Goal: Check status

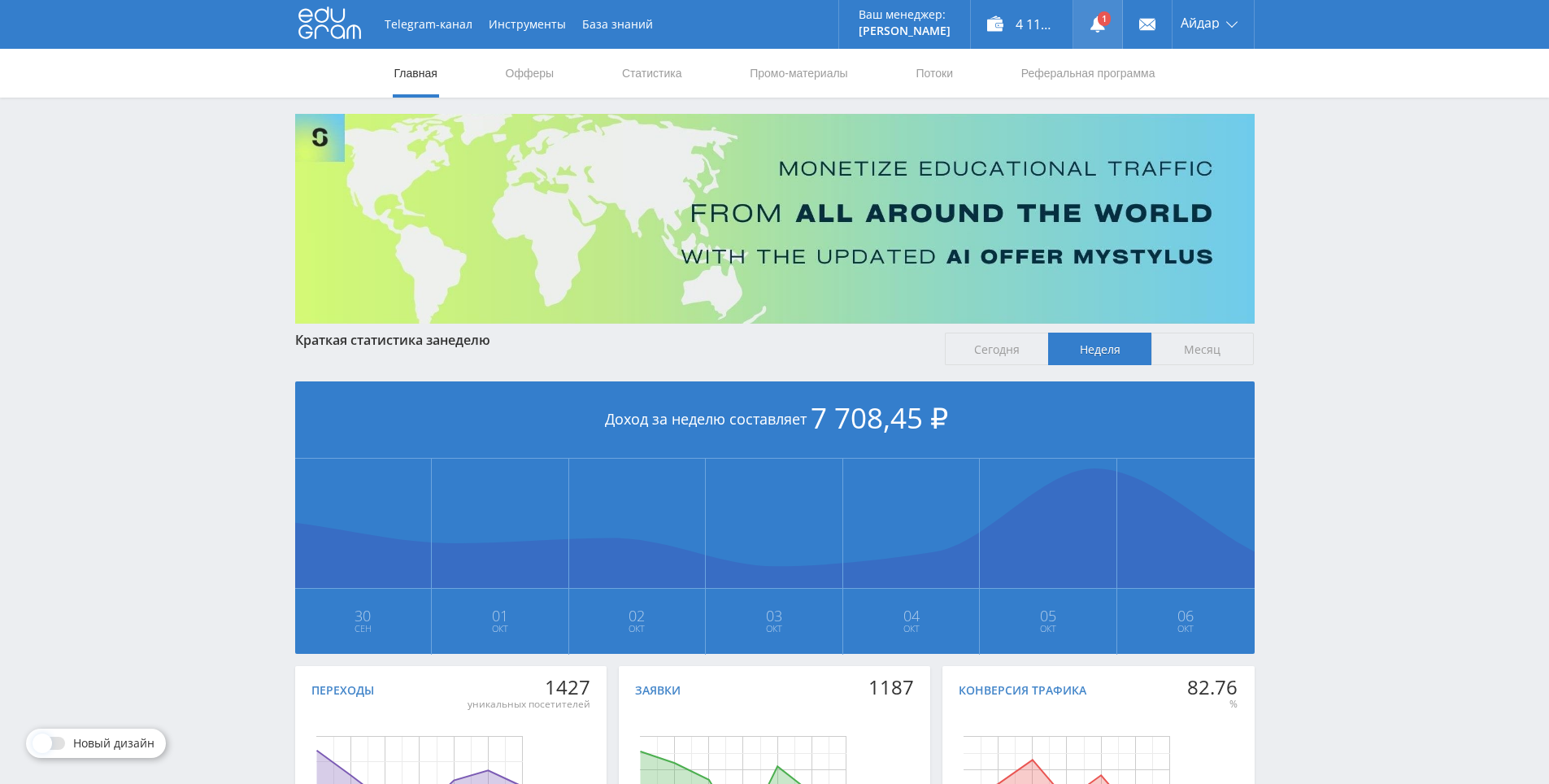
click at [1099, 21] on link at bounding box center [1098, 24] width 49 height 49
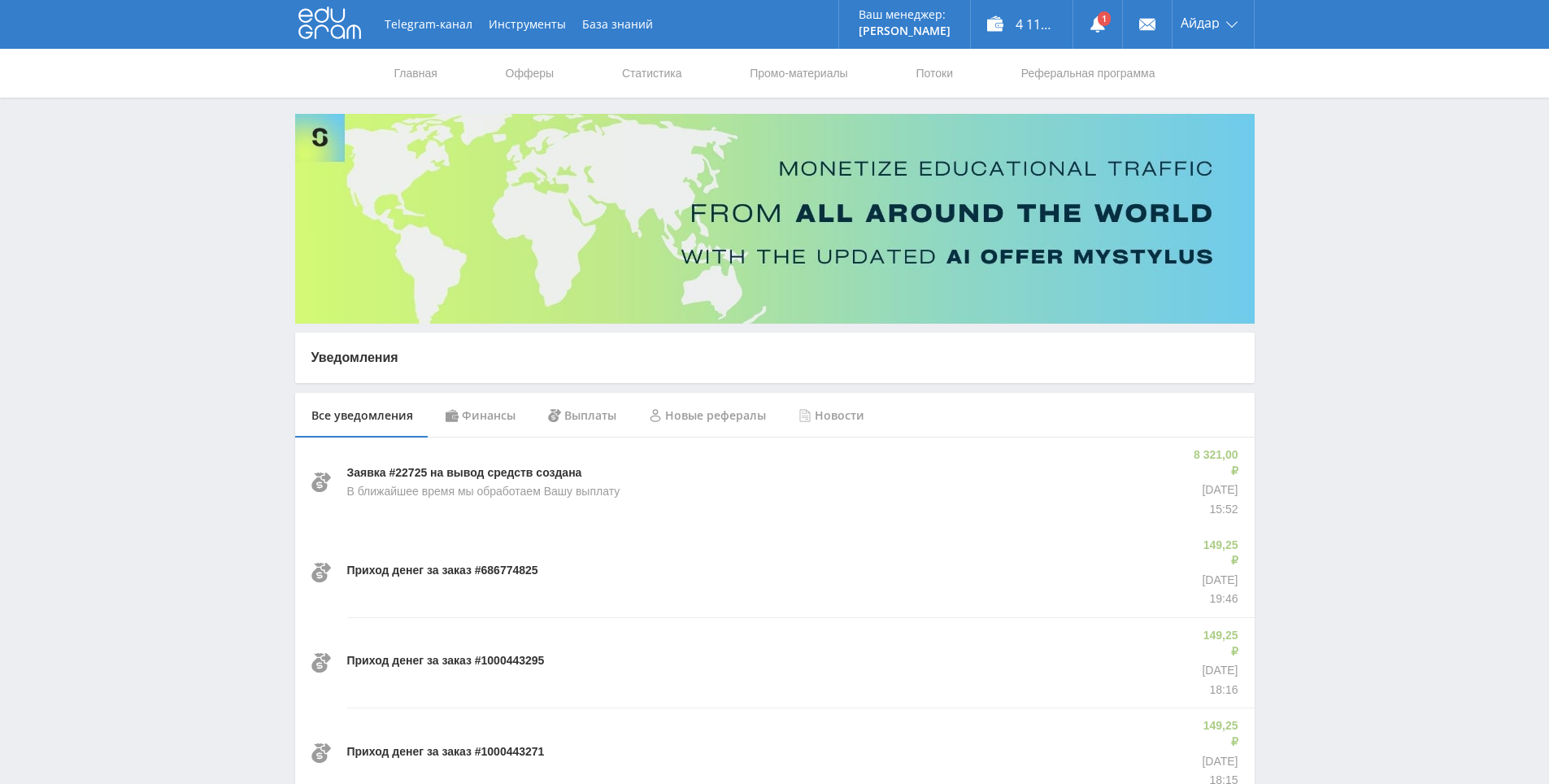
drag, startPoint x: 1355, startPoint y: 233, endPoint x: 1351, endPoint y: 203, distance: 30.3
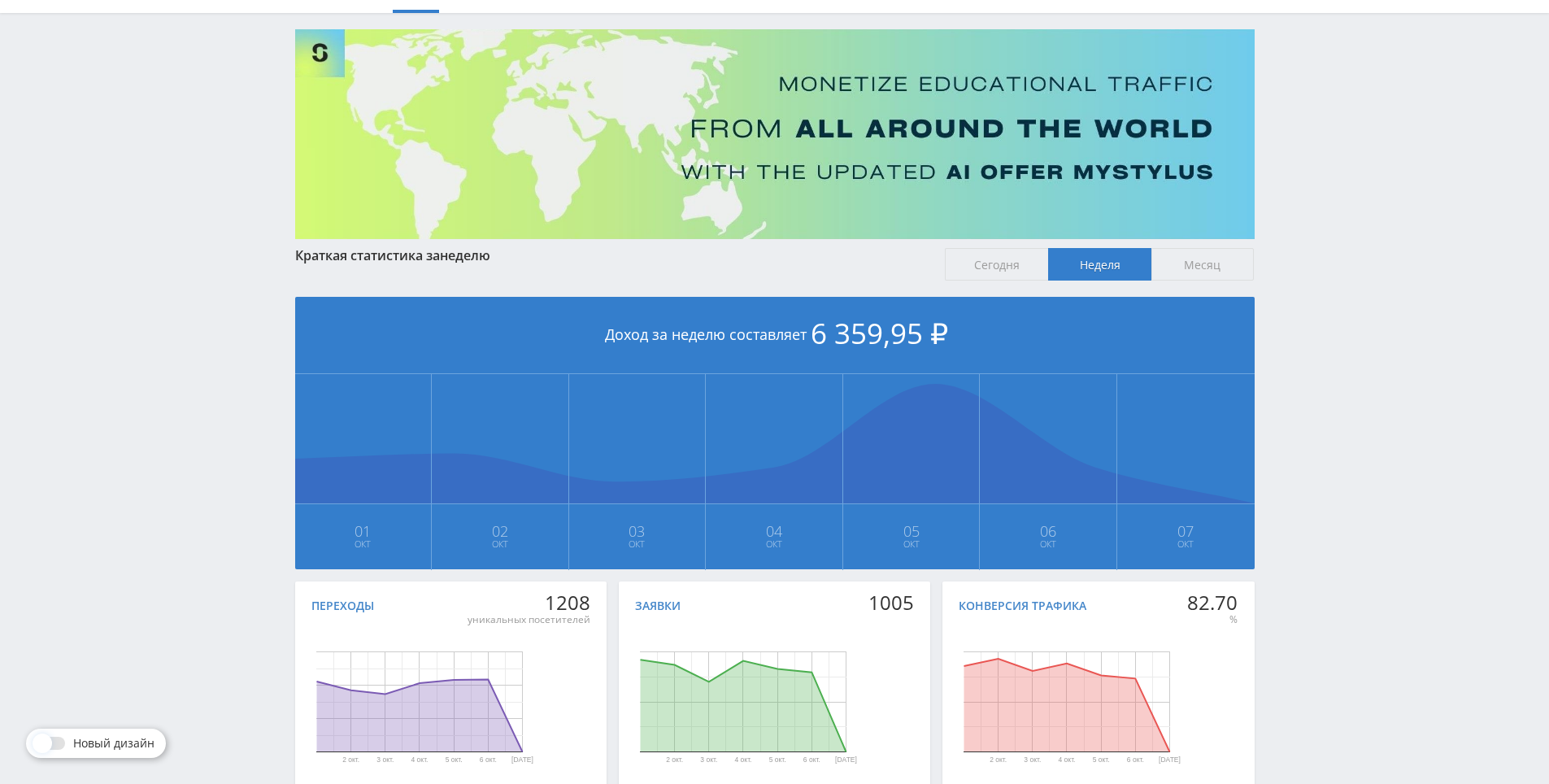
scroll to position [181, 0]
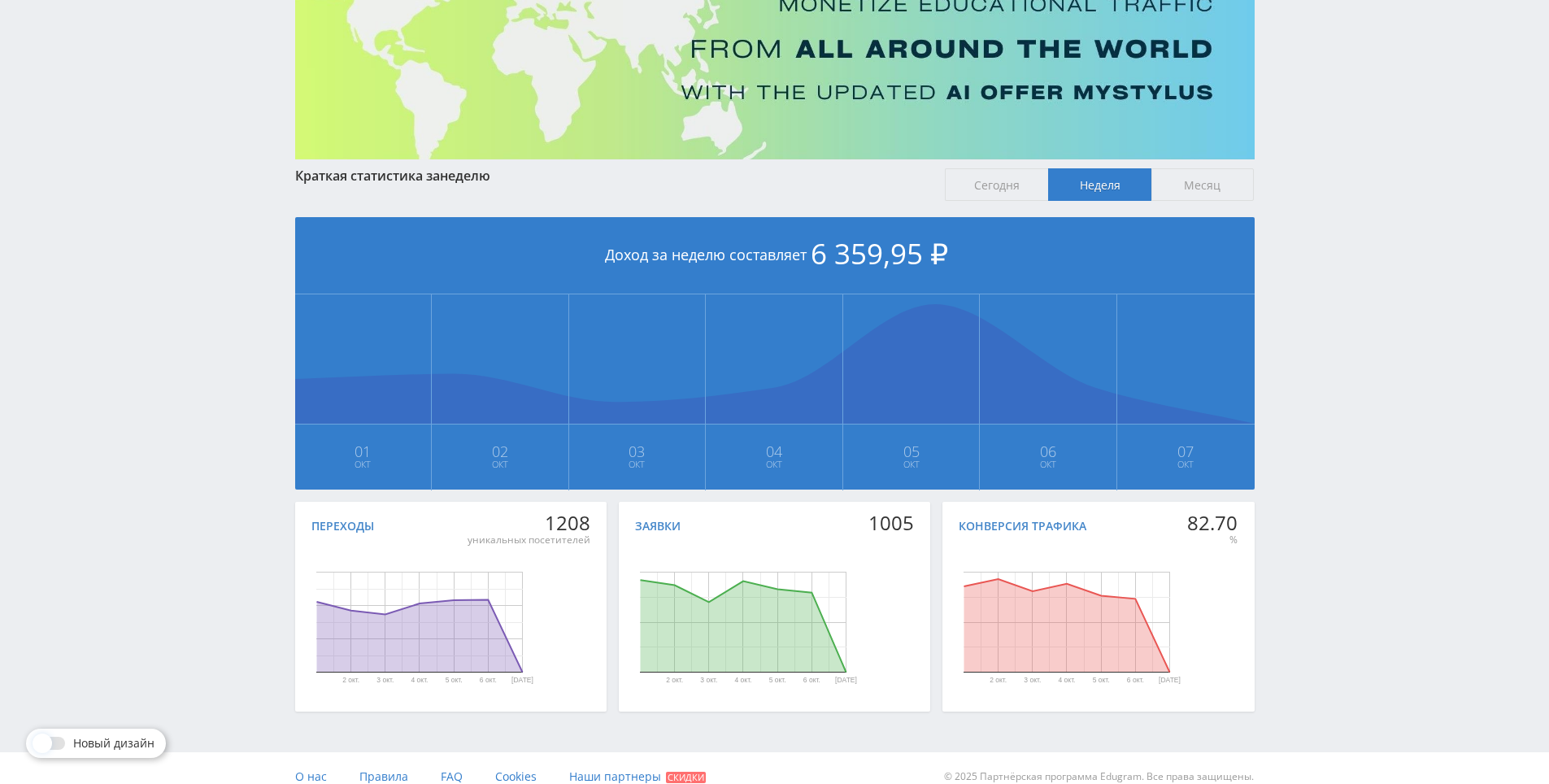
drag, startPoint x: 1325, startPoint y: 327, endPoint x: 1066, endPoint y: 166, distance: 305.0
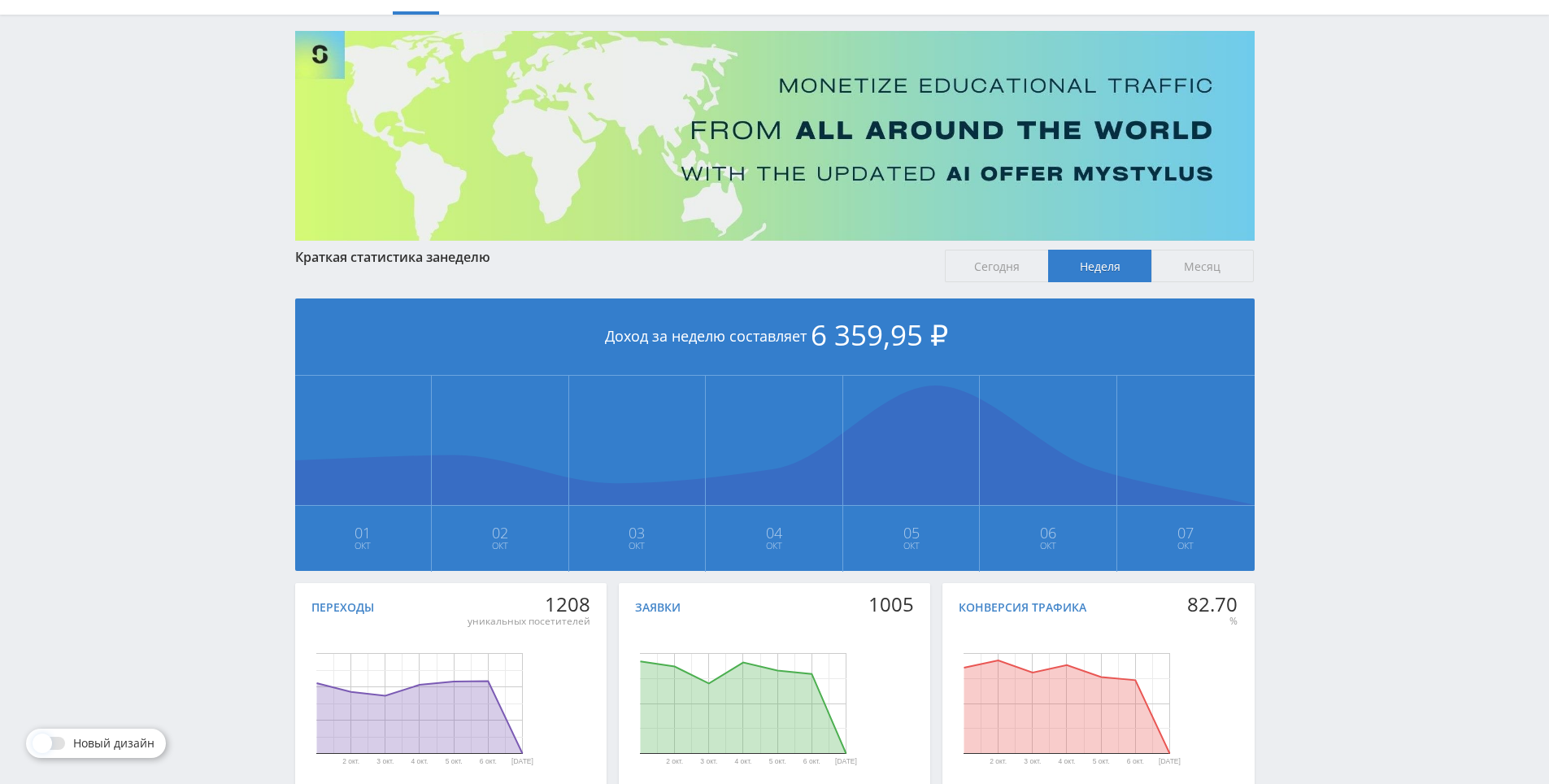
scroll to position [0, 0]
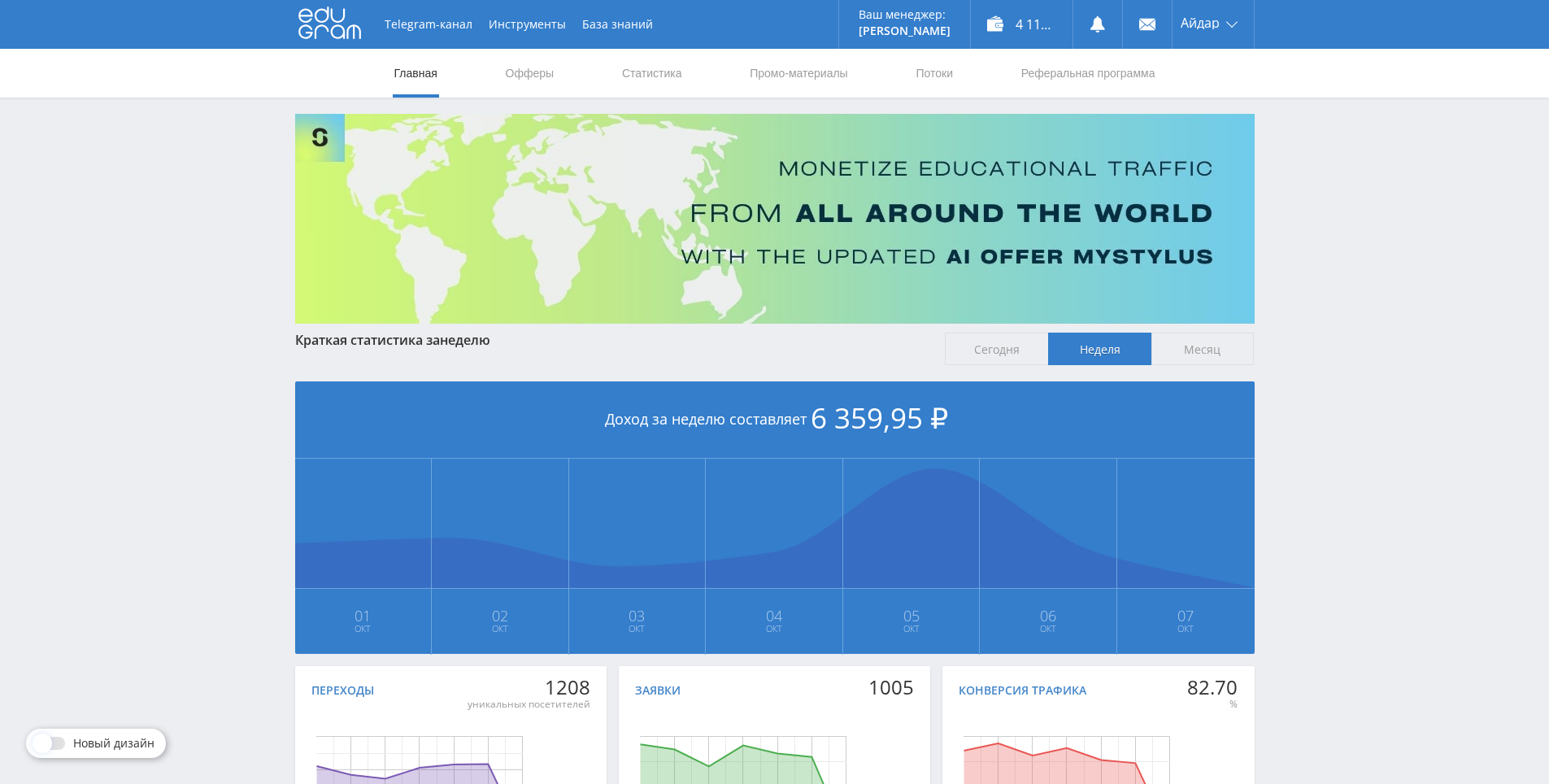
click at [615, 79] on nav "Главная Офферы Статистика Промо-материалы Потоки Реферальная программа" at bounding box center [775, 73] width 765 height 49
click at [640, 75] on link "Статистика" at bounding box center [652, 73] width 63 height 49
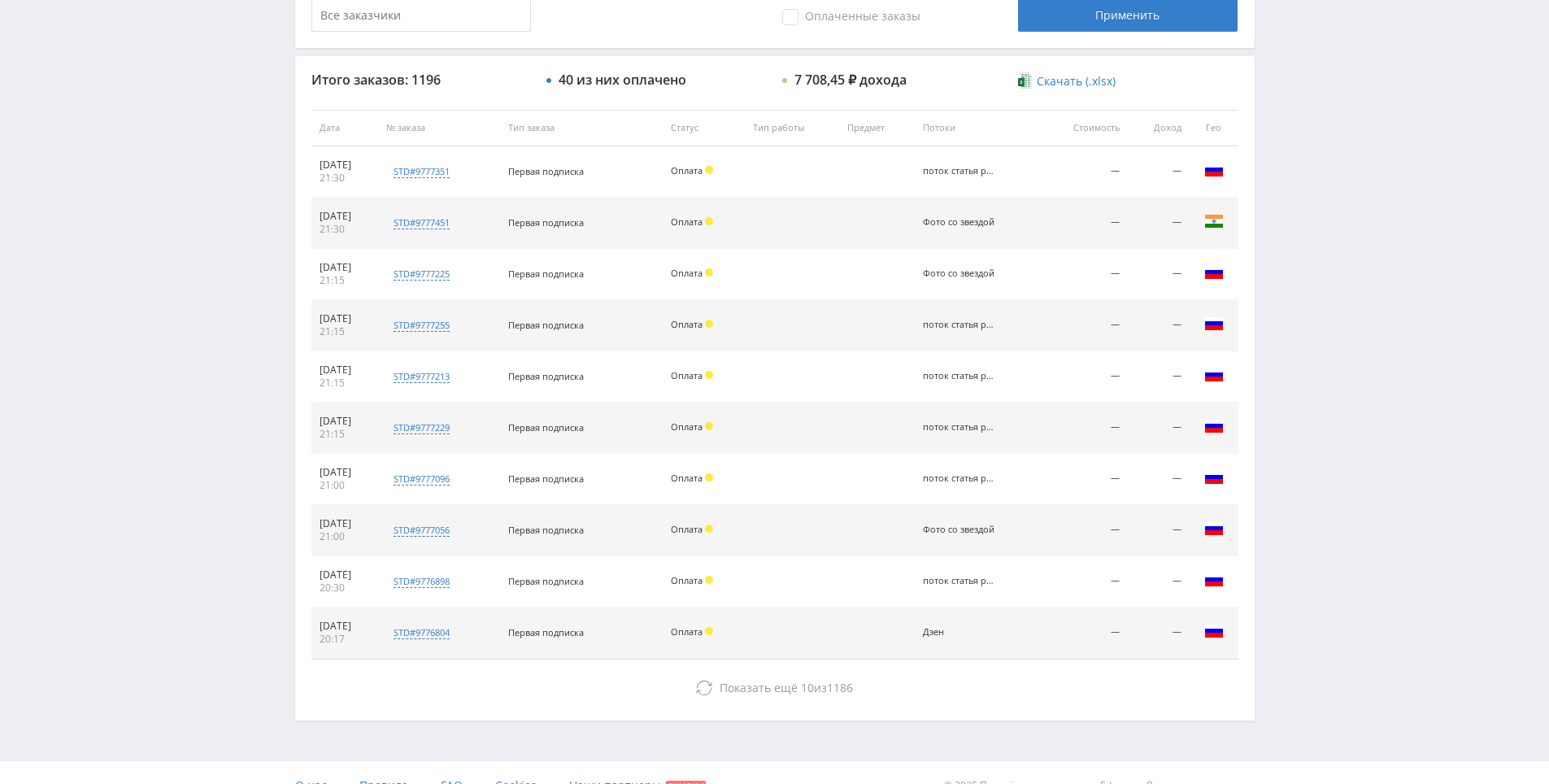
scroll to position [581, 0]
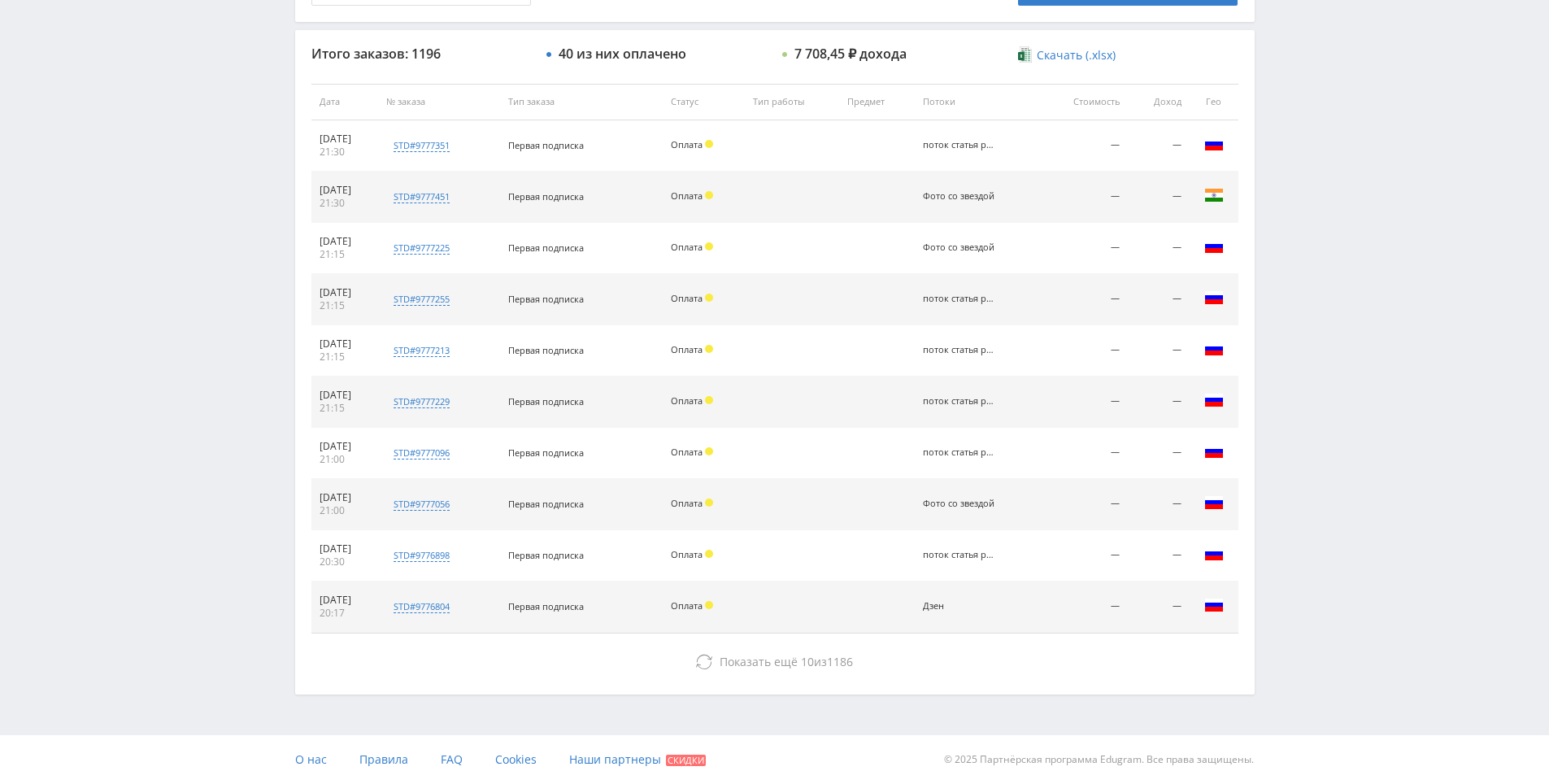
drag, startPoint x: 1255, startPoint y: 315, endPoint x: 1245, endPoint y: 405, distance: 90.6
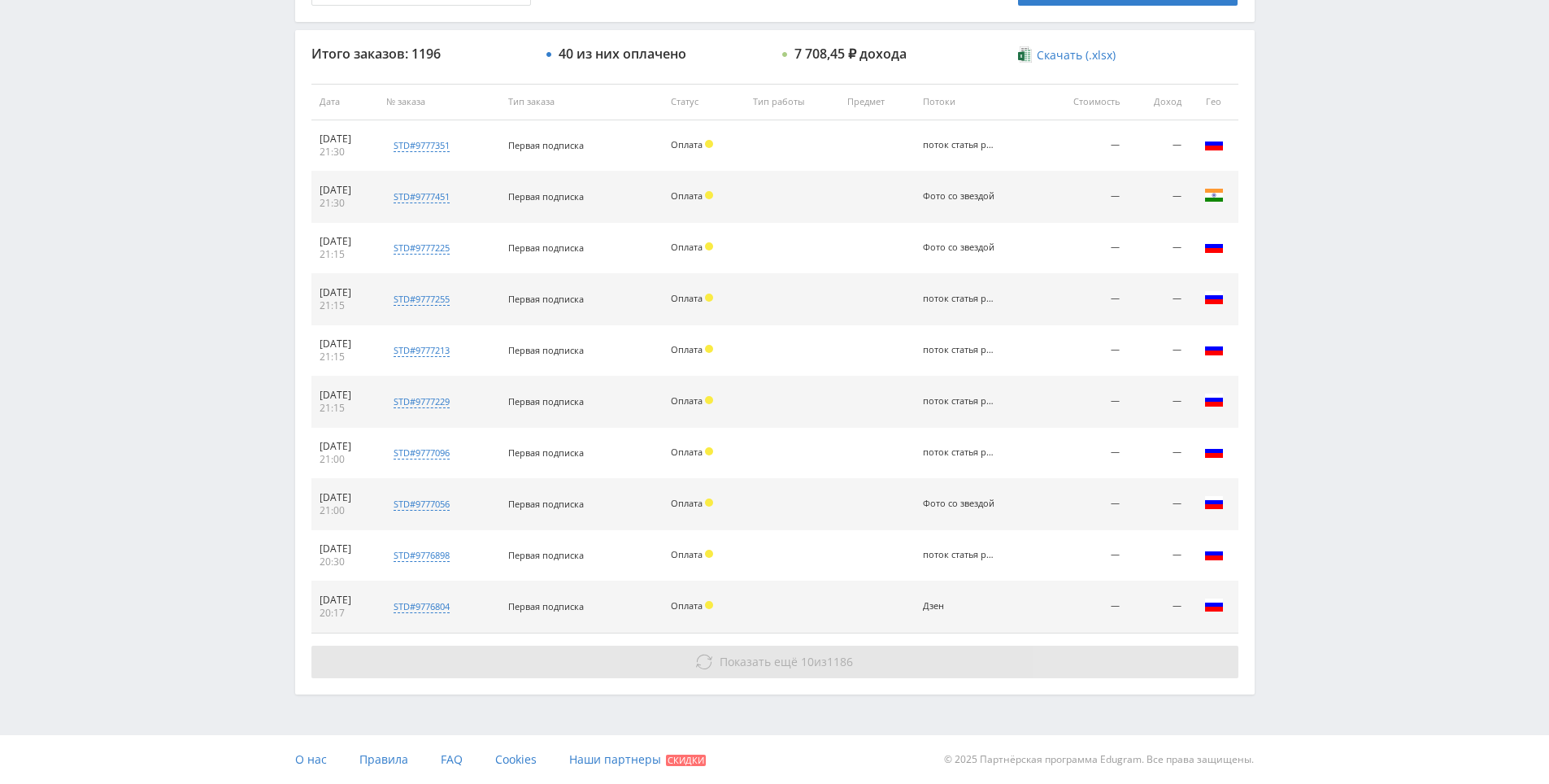
click at [889, 646] on button "Показать ещё 10 из 1186" at bounding box center [775, 662] width 927 height 33
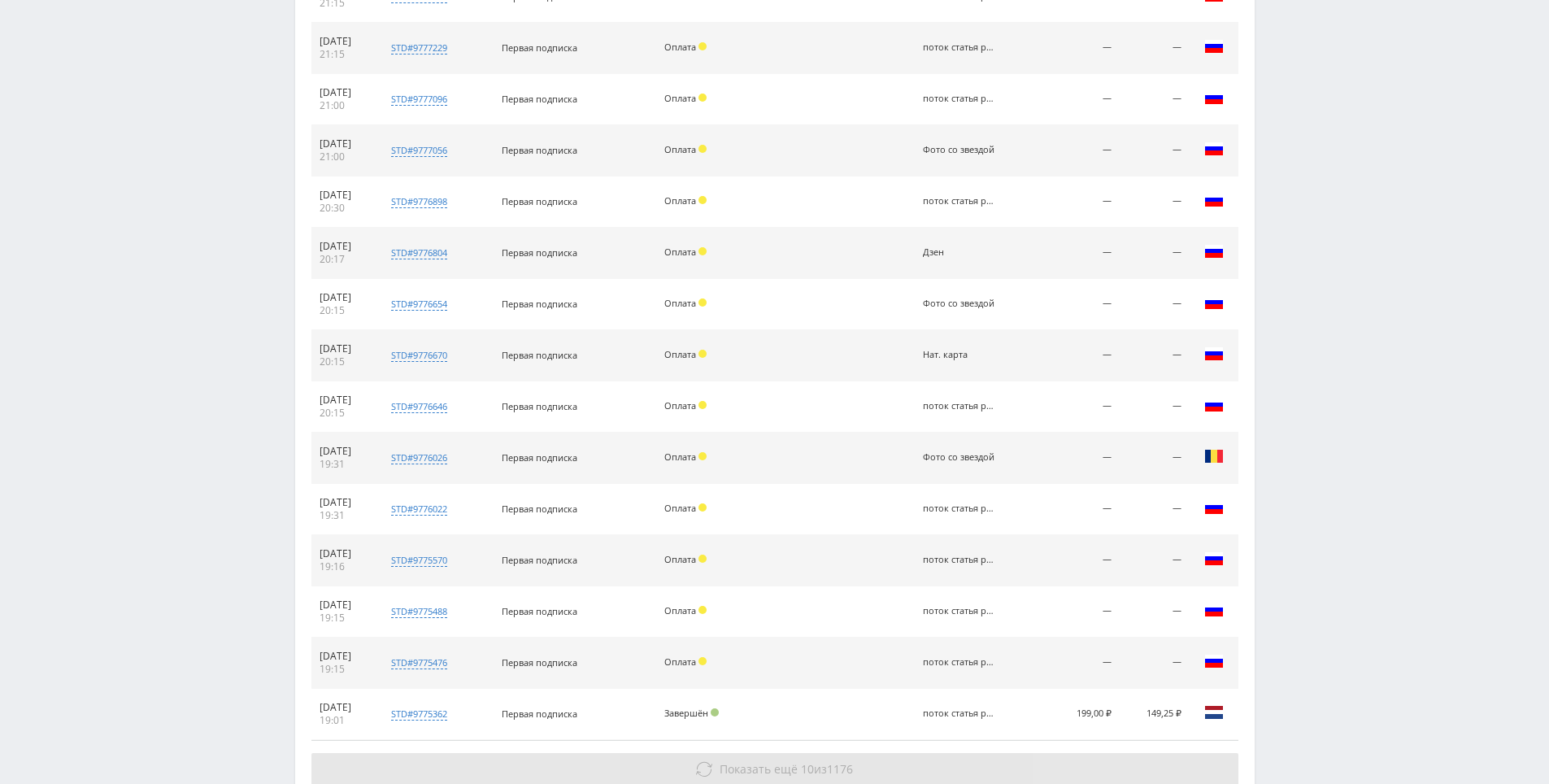
scroll to position [1043, 0]
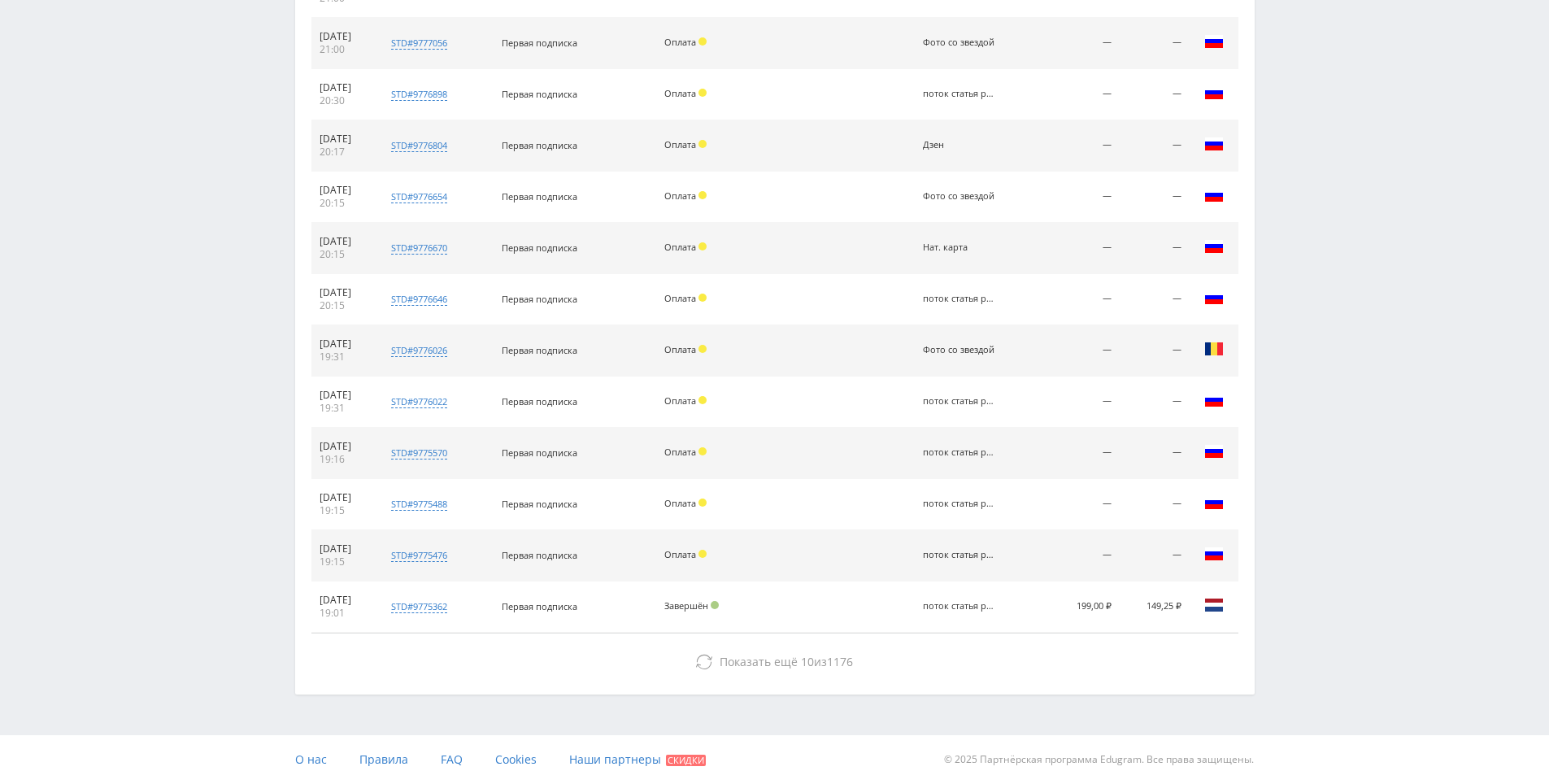
drag, startPoint x: 1276, startPoint y: 550, endPoint x: 1094, endPoint y: 613, distance: 192.6
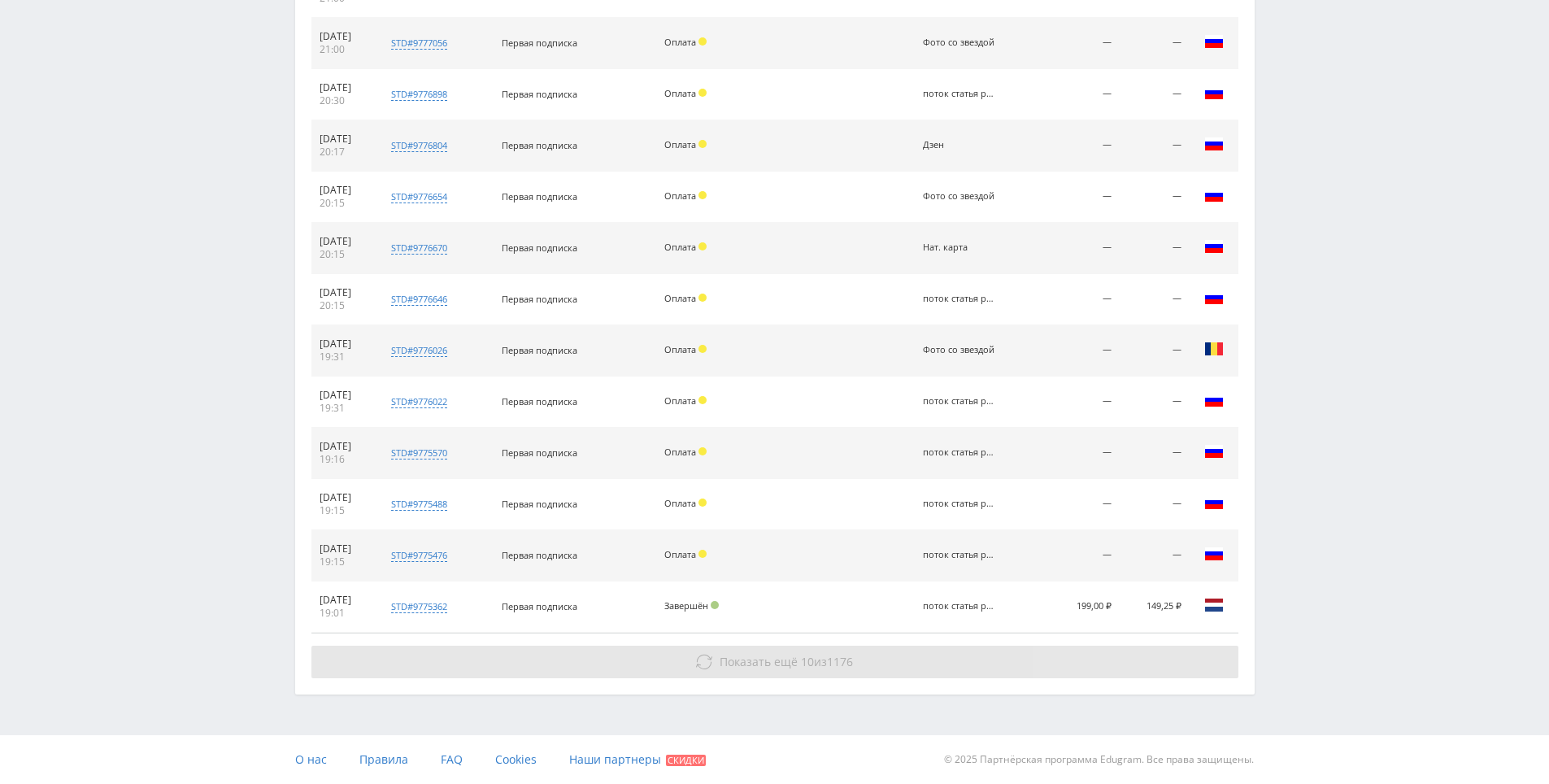
click at [993, 659] on button "Показать ещё 10 из 1176" at bounding box center [775, 662] width 927 height 33
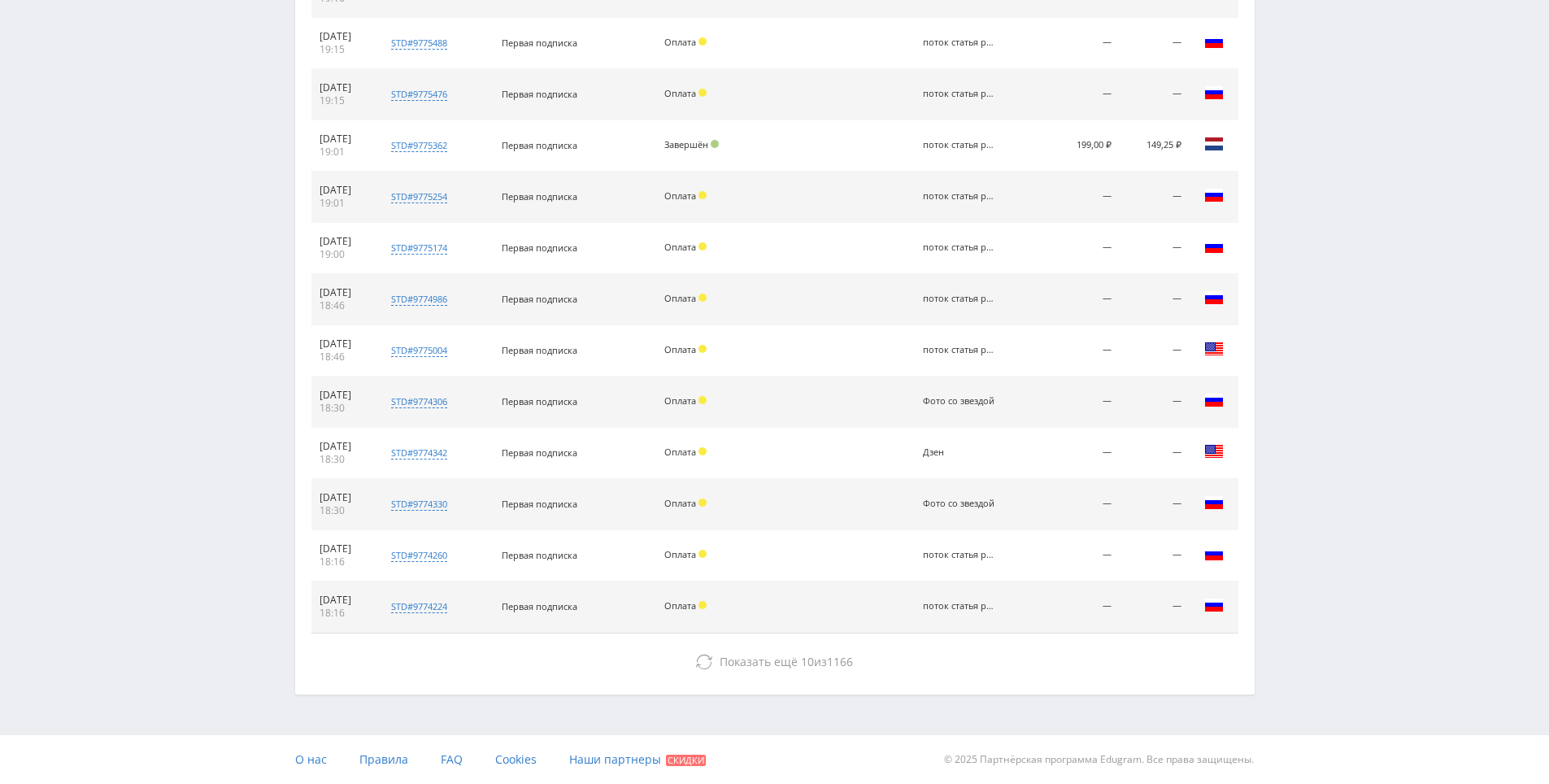
drag, startPoint x: 1272, startPoint y: 523, endPoint x: 1200, endPoint y: 631, distance: 129.8
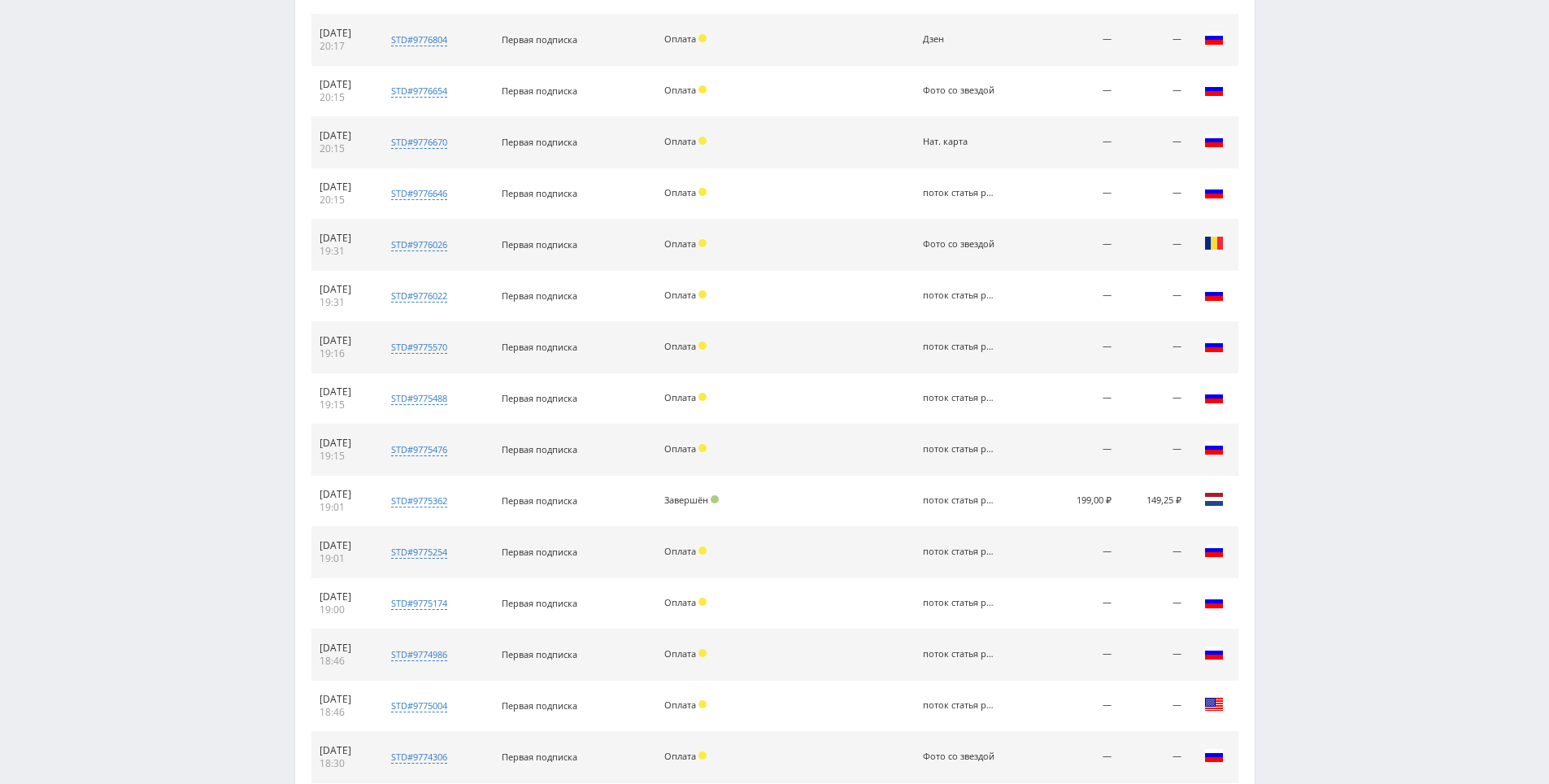
scroll to position [0, 0]
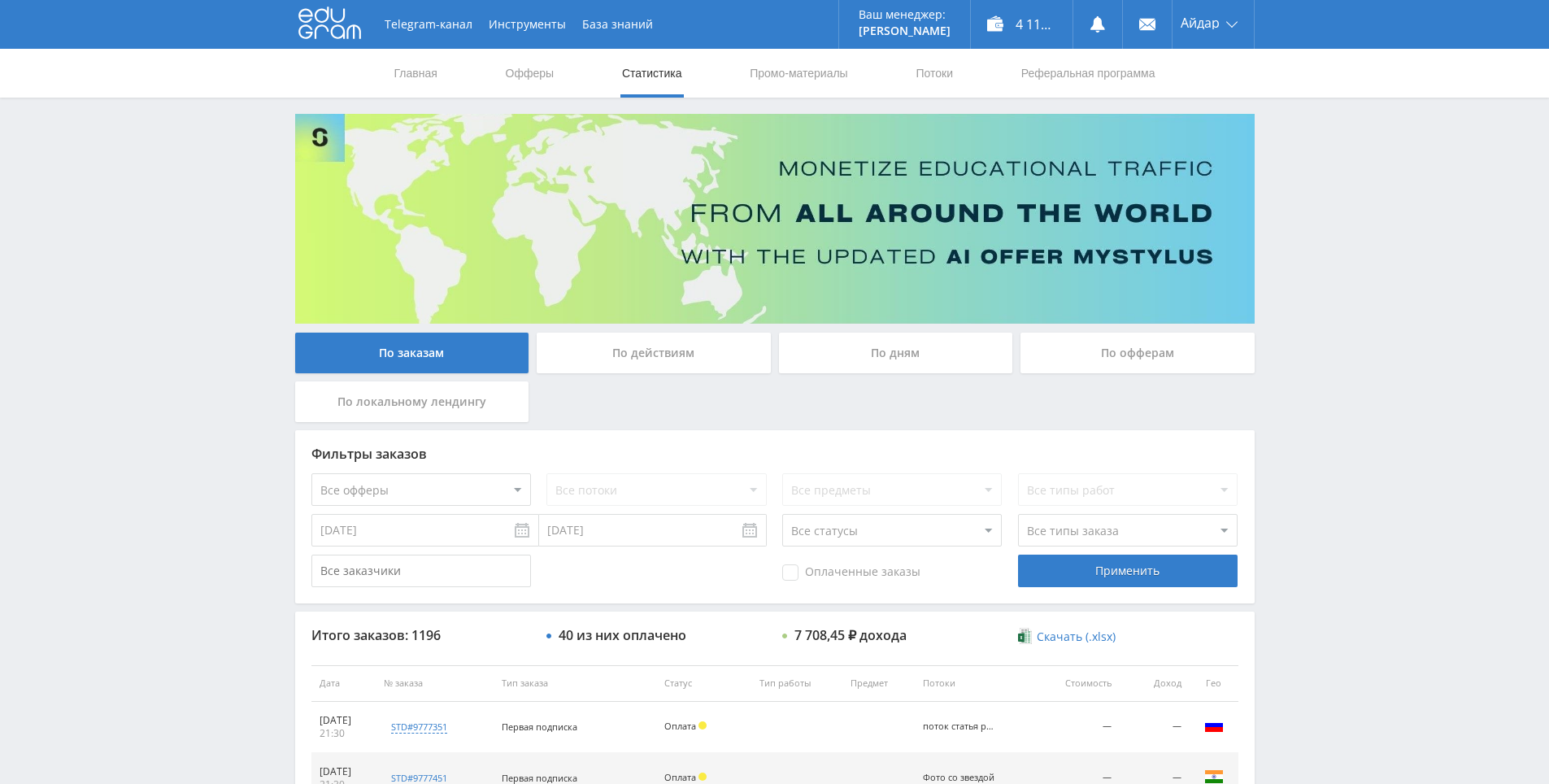
drag, startPoint x: 1314, startPoint y: 563, endPoint x: 1056, endPoint y: 423, distance: 293.5
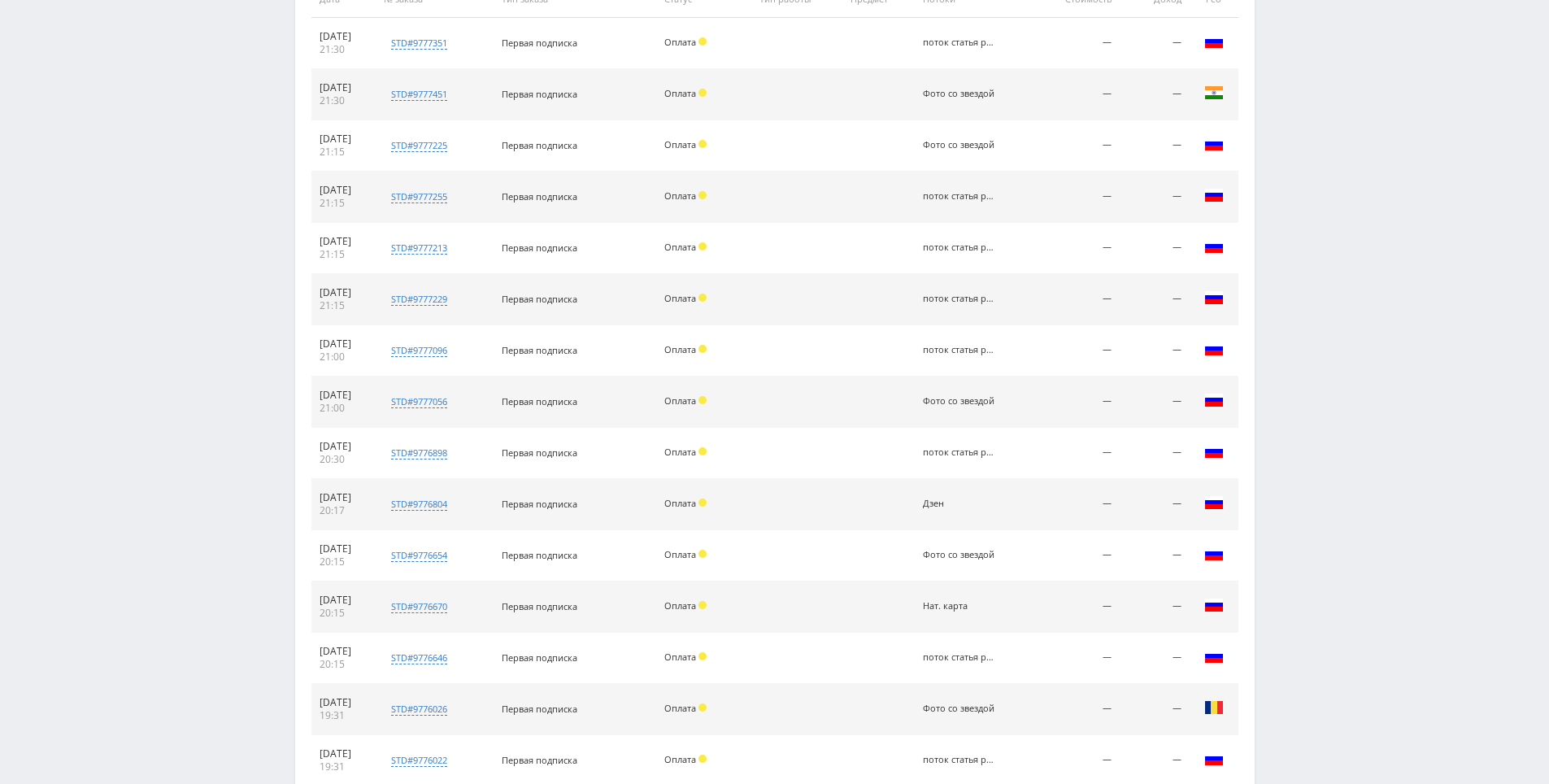
scroll to position [1503, 0]
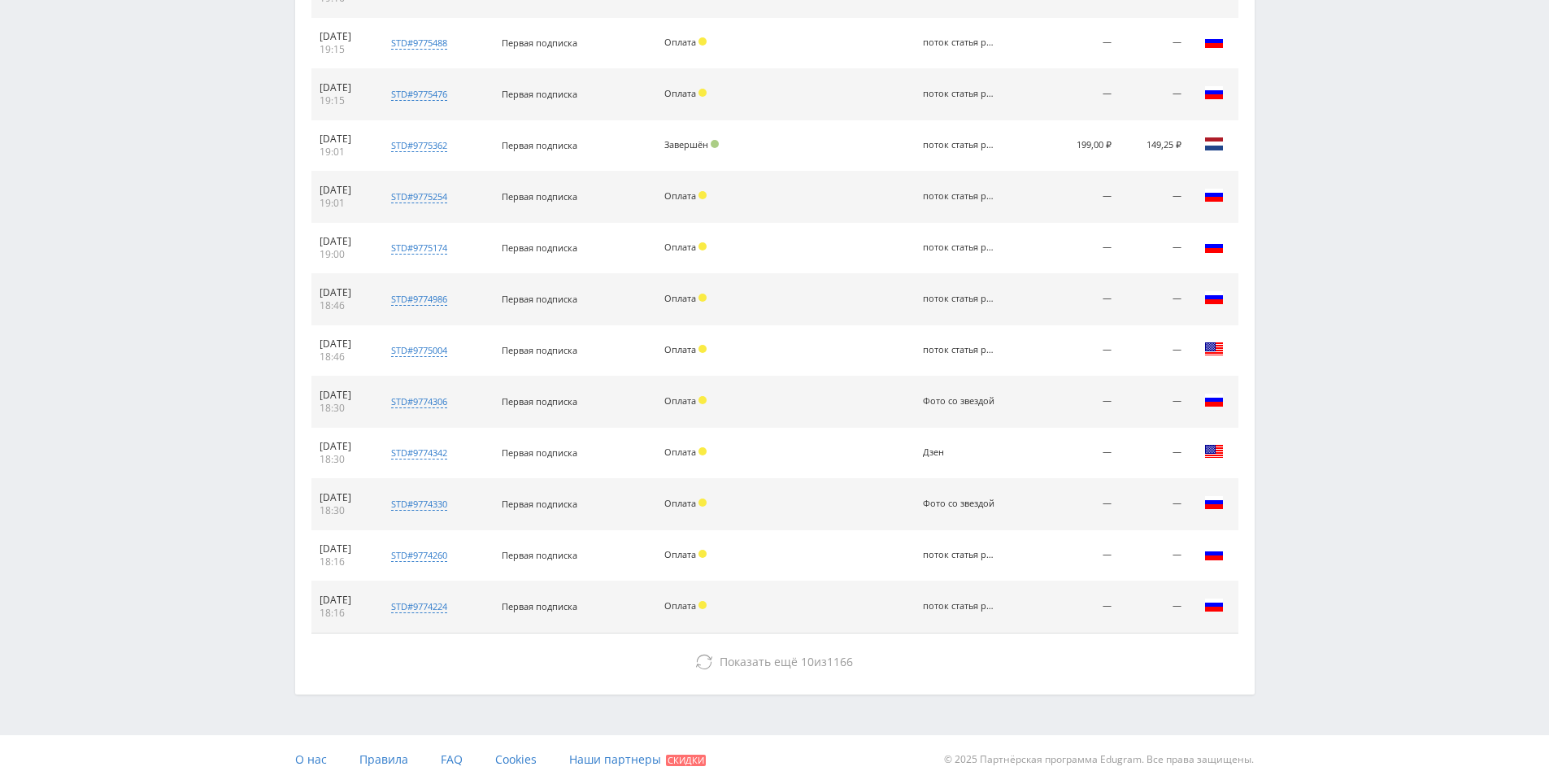
drag, startPoint x: 1370, startPoint y: 504, endPoint x: 958, endPoint y: 712, distance: 461.5
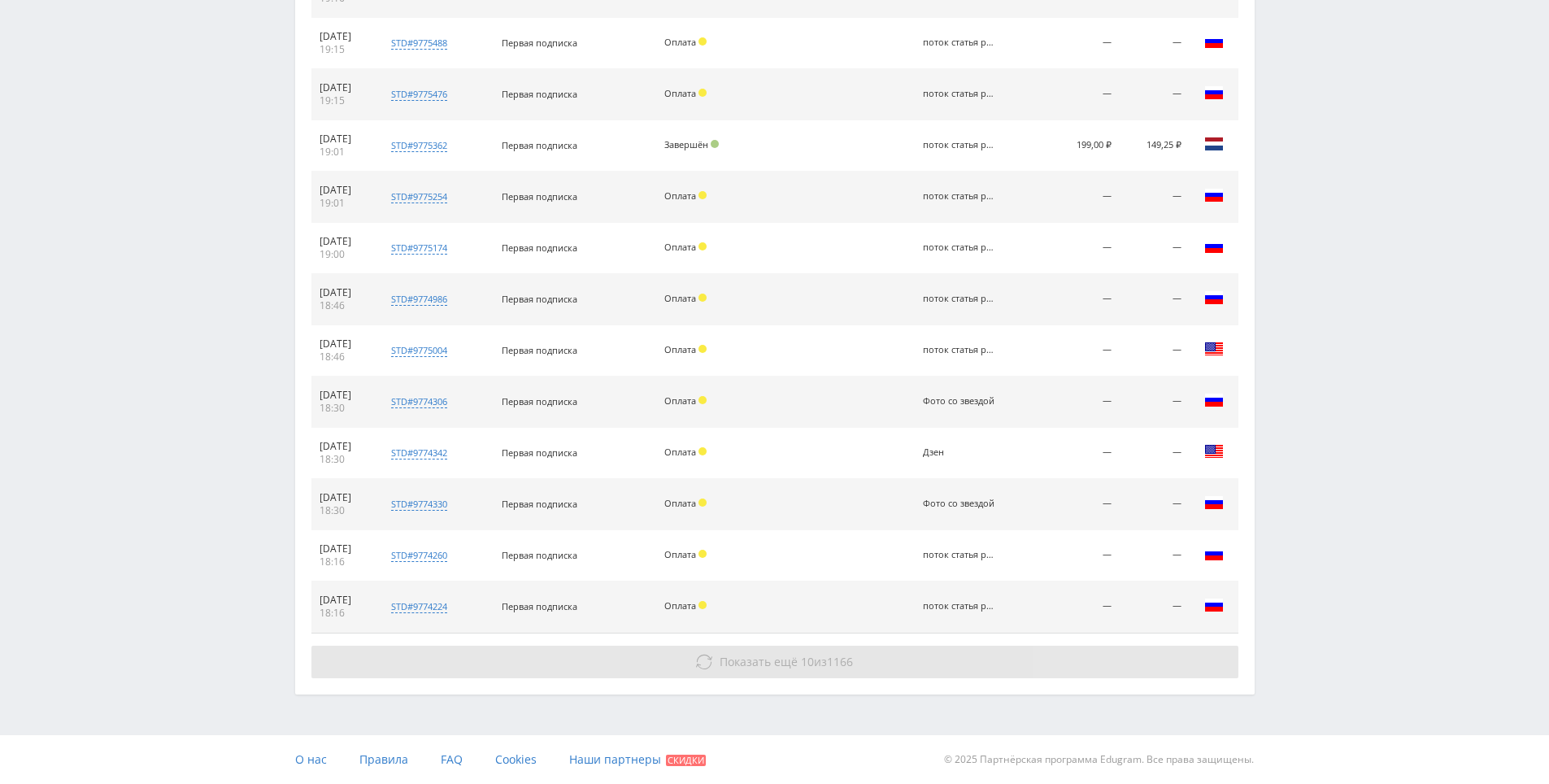
click at [905, 676] on button "Показать ещё 10 из 1166" at bounding box center [775, 662] width 927 height 33
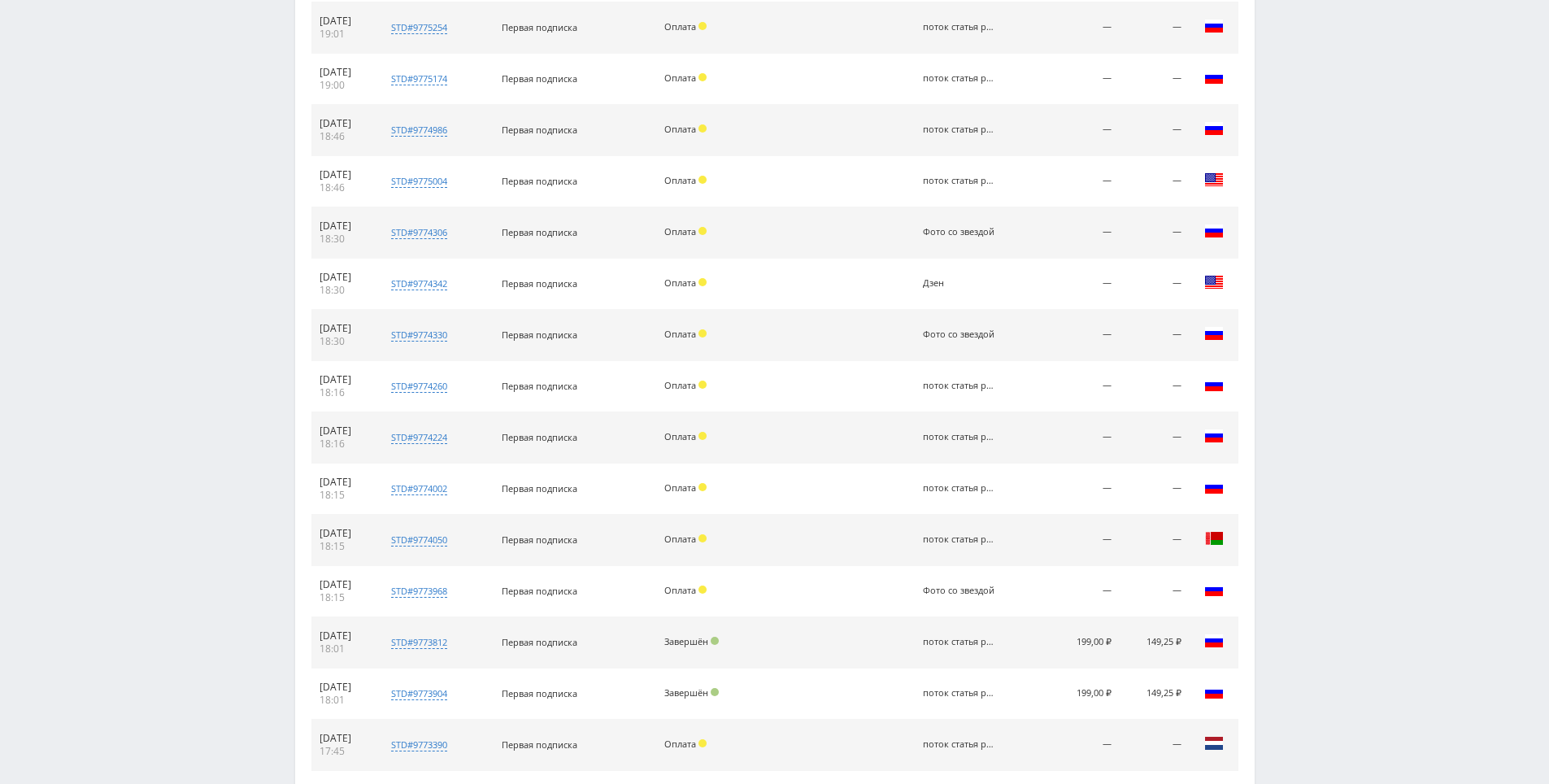
scroll to position [2015, 0]
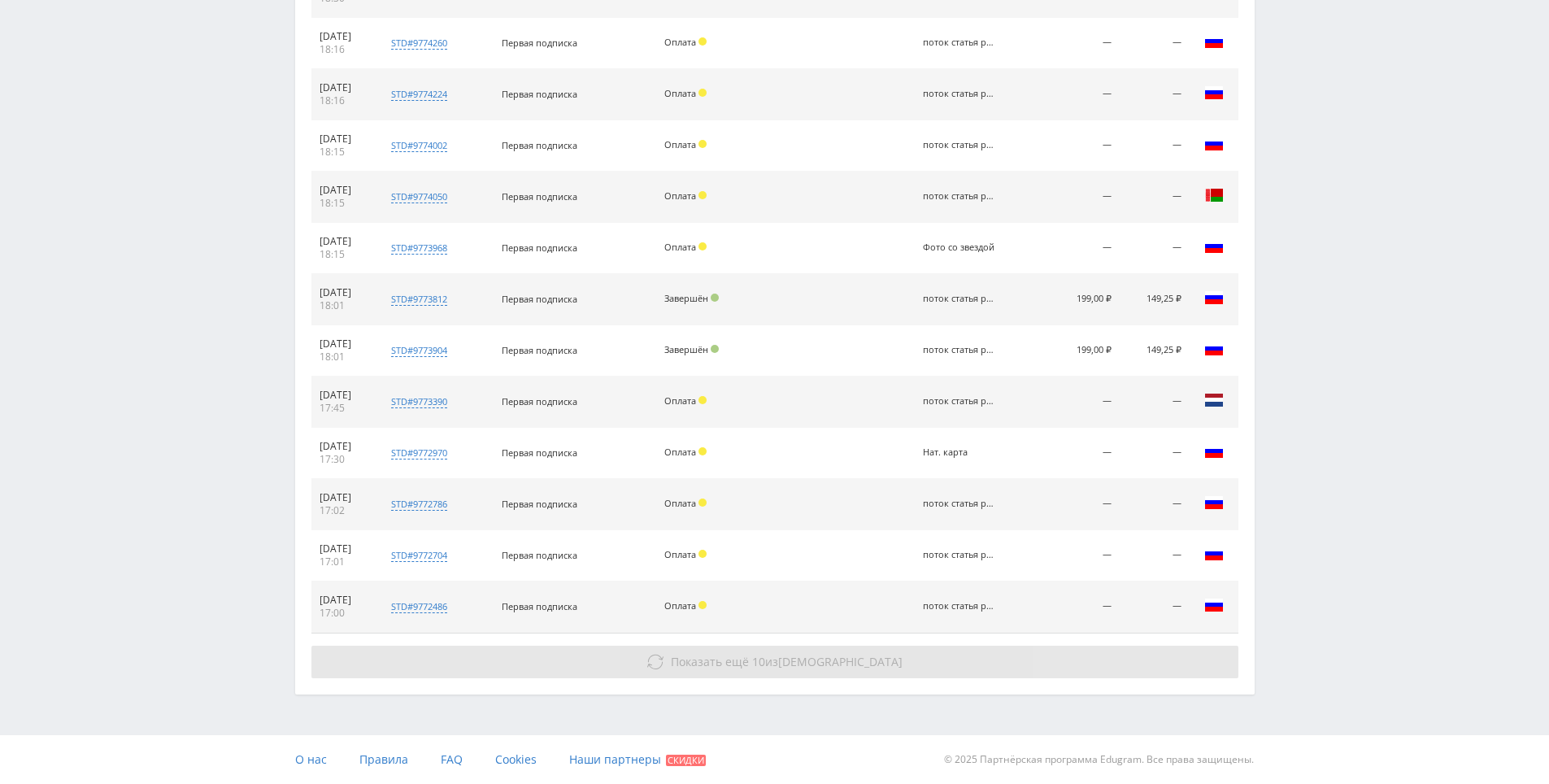
drag, startPoint x: 1289, startPoint y: 510, endPoint x: 1141, endPoint y: 675, distance: 221.7
click at [1099, 667] on button "Показать ещё 10 из 1156" at bounding box center [775, 662] width 927 height 33
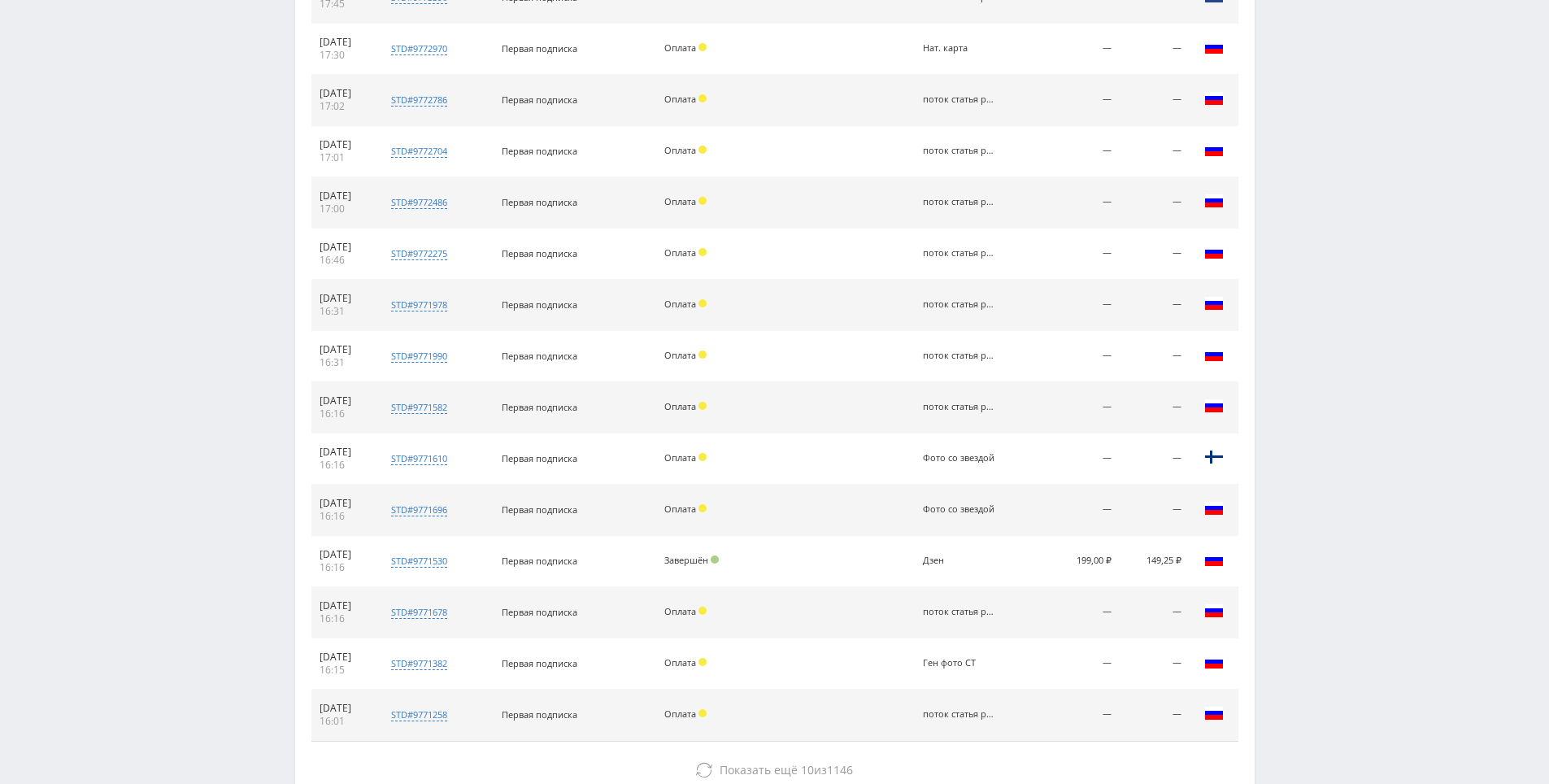
scroll to position [2527, 0]
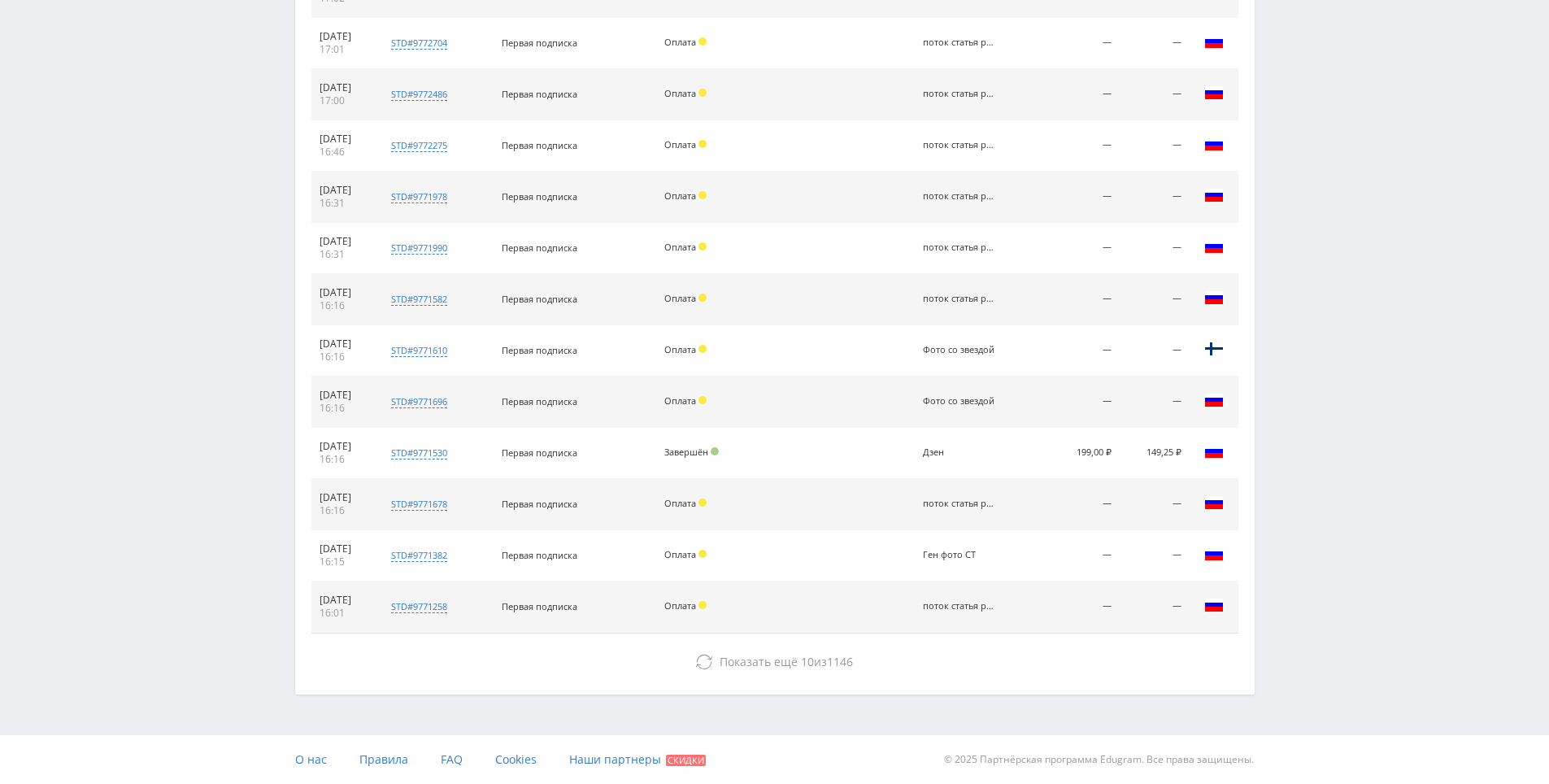
drag, startPoint x: 1431, startPoint y: 346, endPoint x: 1352, endPoint y: 505, distance: 177.5
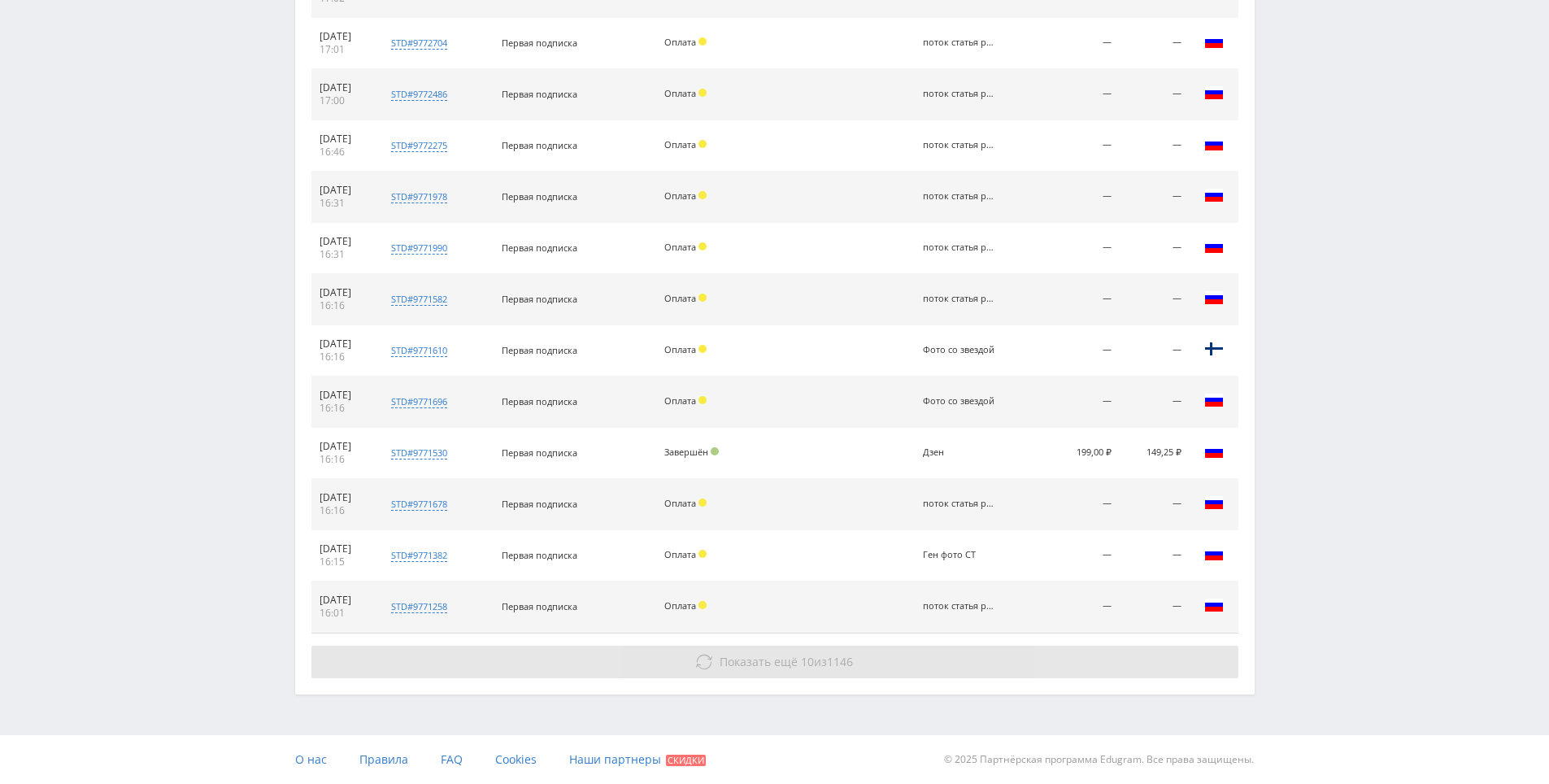
click at [928, 664] on button "Показать ещё 10 из 1146" at bounding box center [775, 662] width 927 height 33
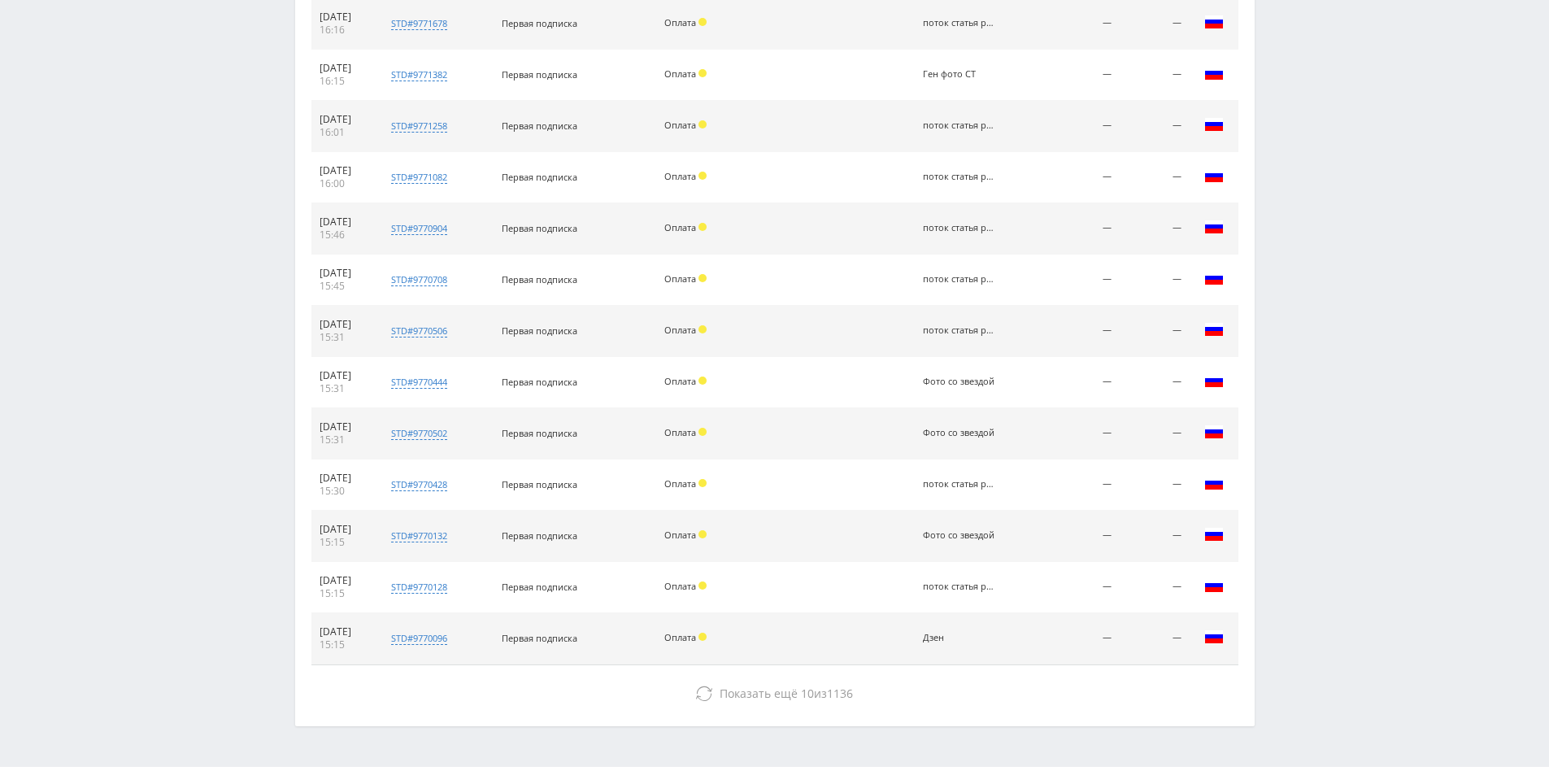
scroll to position [3039, 0]
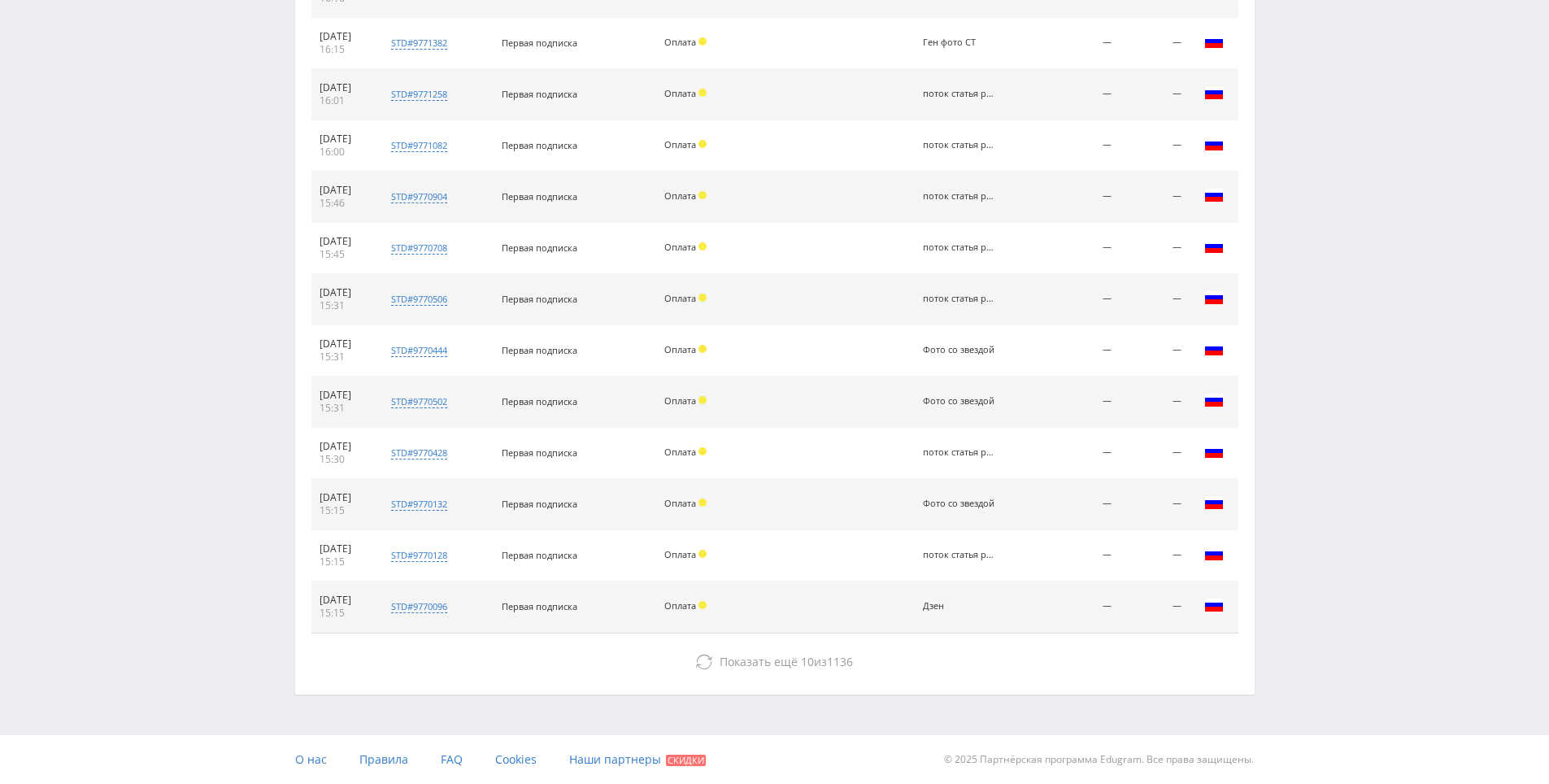
drag, startPoint x: 1254, startPoint y: 564, endPoint x: 1254, endPoint y: 580, distance: 16.0
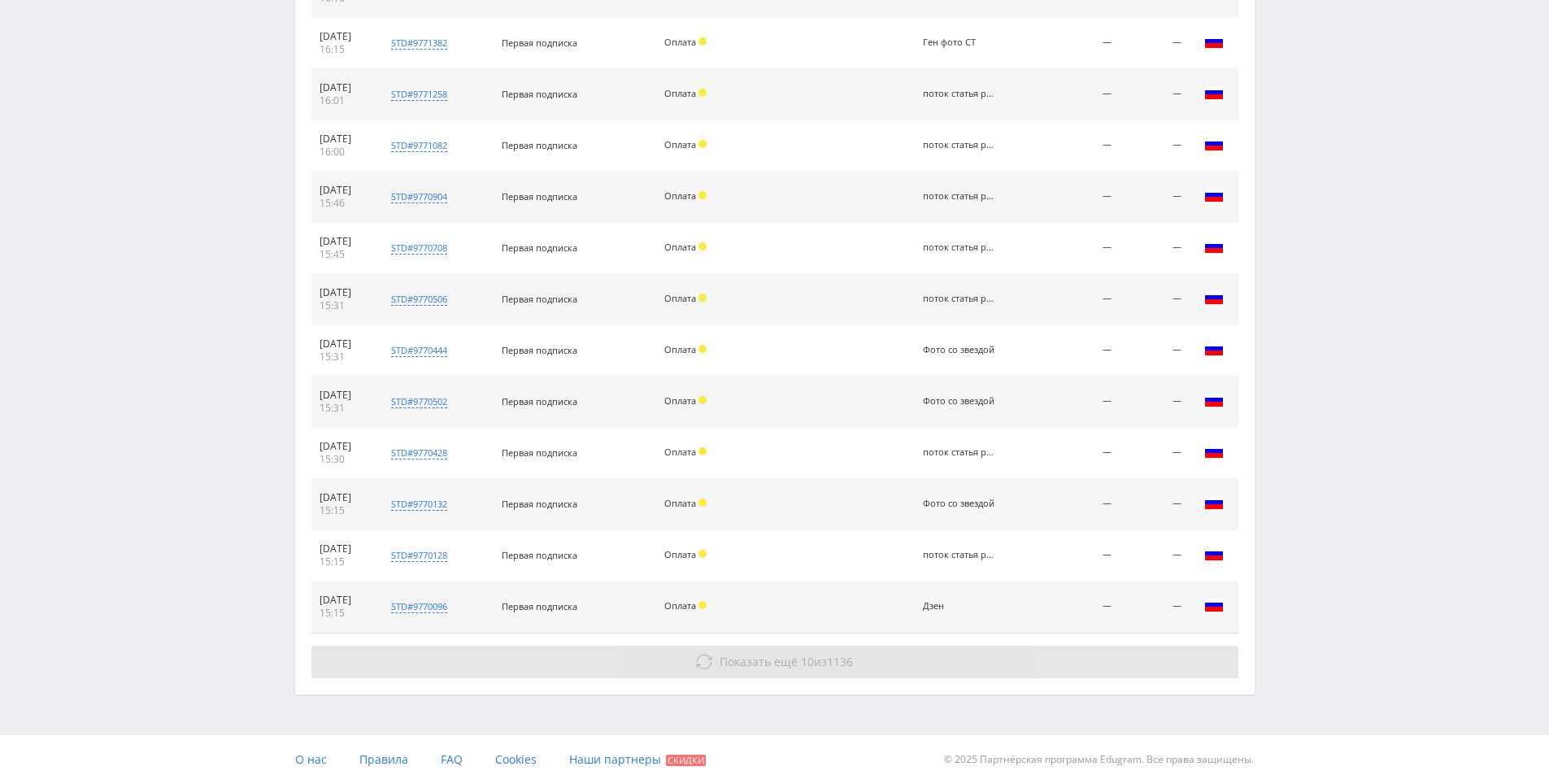
click at [961, 676] on button "Показать ещё 10 из 1136" at bounding box center [775, 662] width 927 height 33
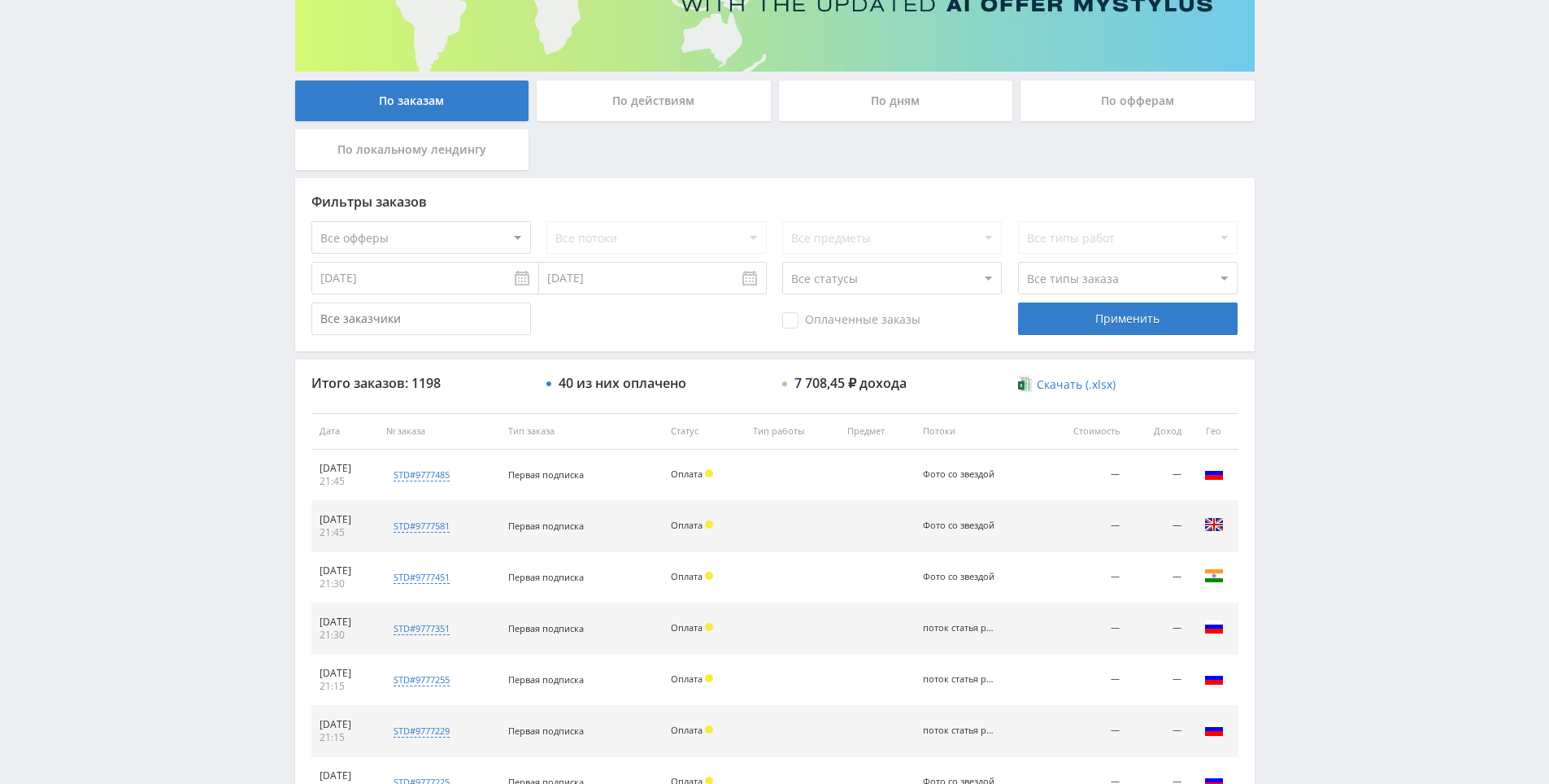
scroll to position [31, 0]
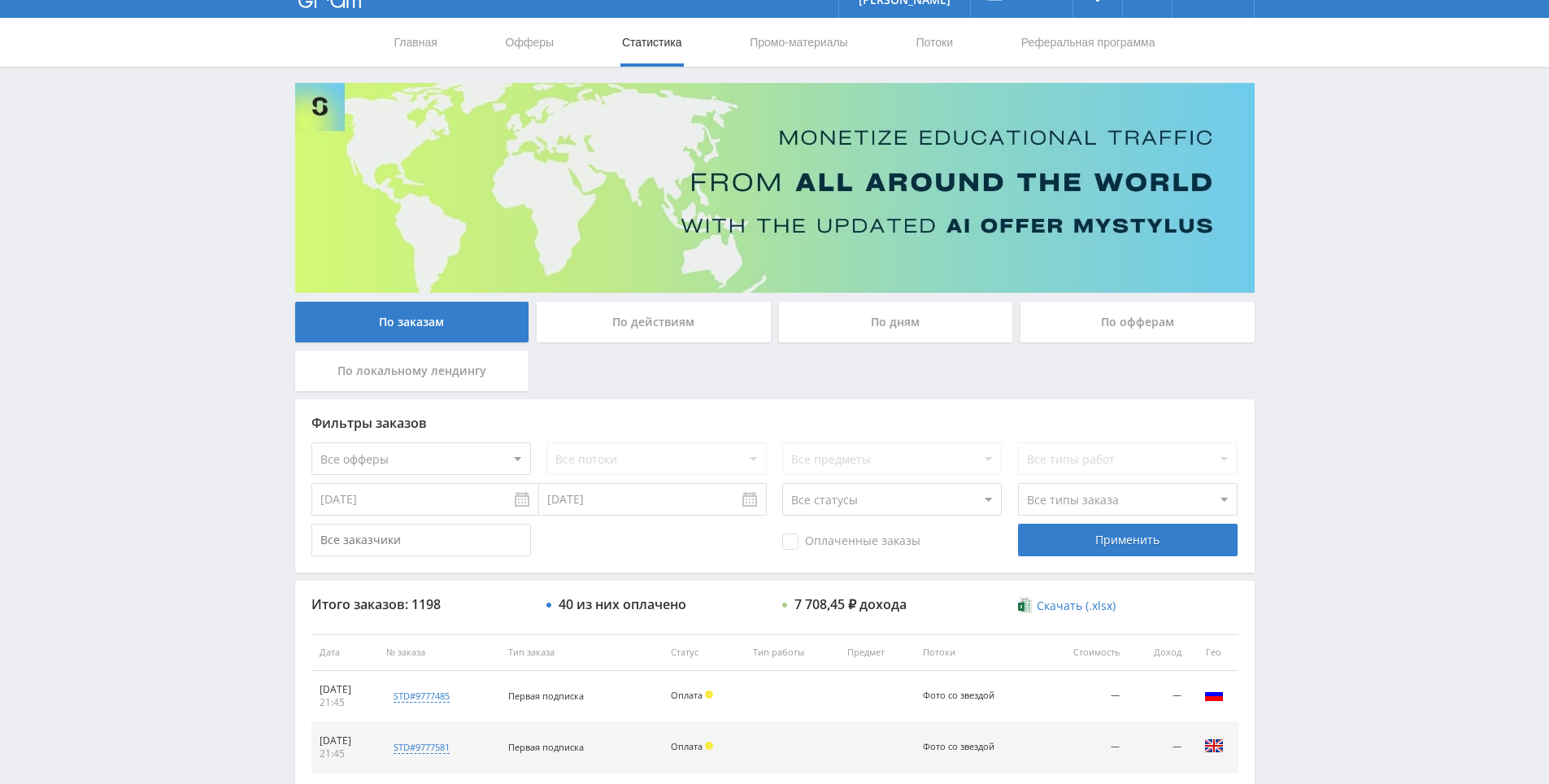
drag, startPoint x: 1320, startPoint y: 318, endPoint x: 1284, endPoint y: 165, distance: 157.2
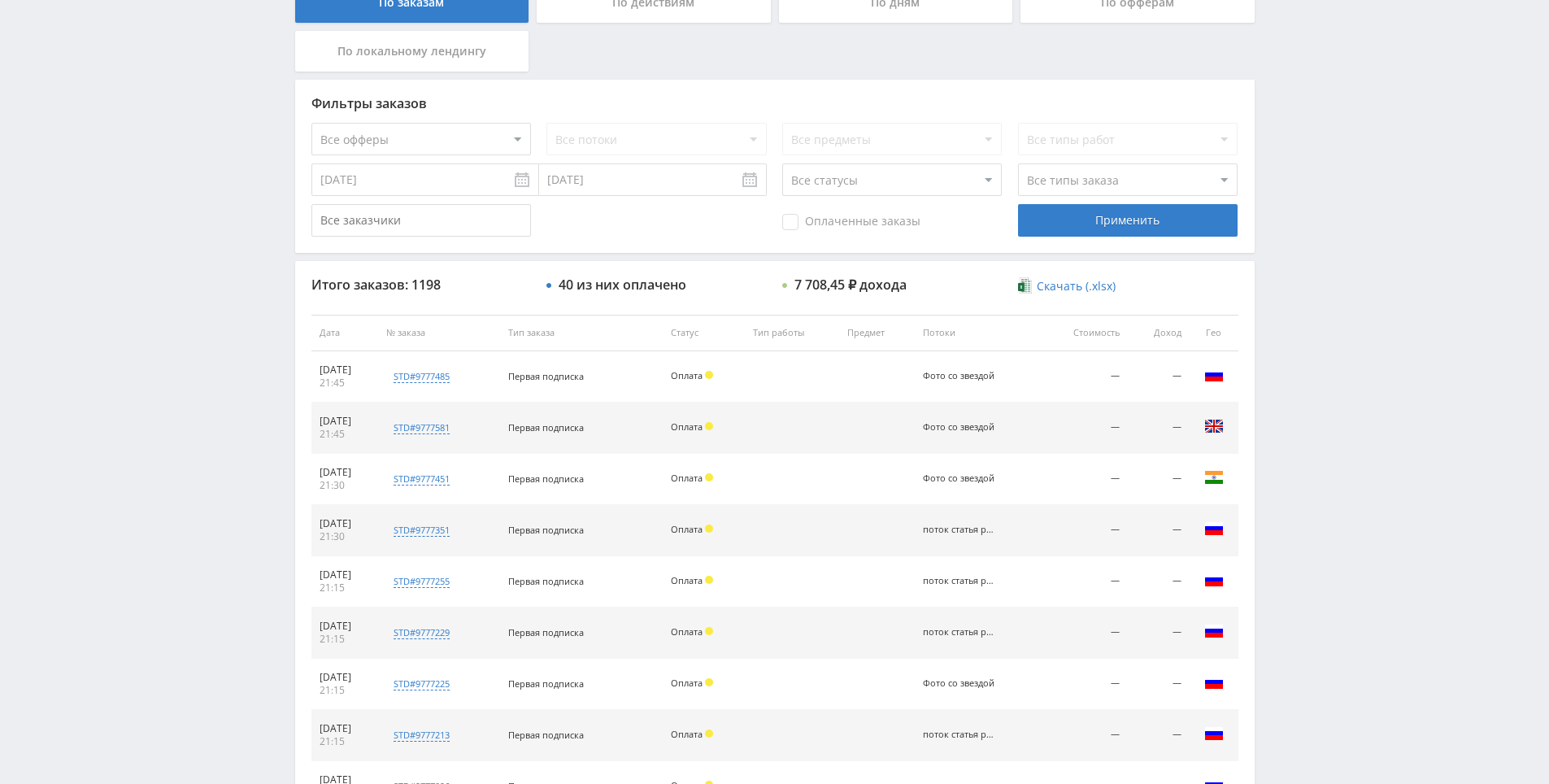
drag, startPoint x: 1302, startPoint y: 254, endPoint x: 1307, endPoint y: 290, distance: 36.3
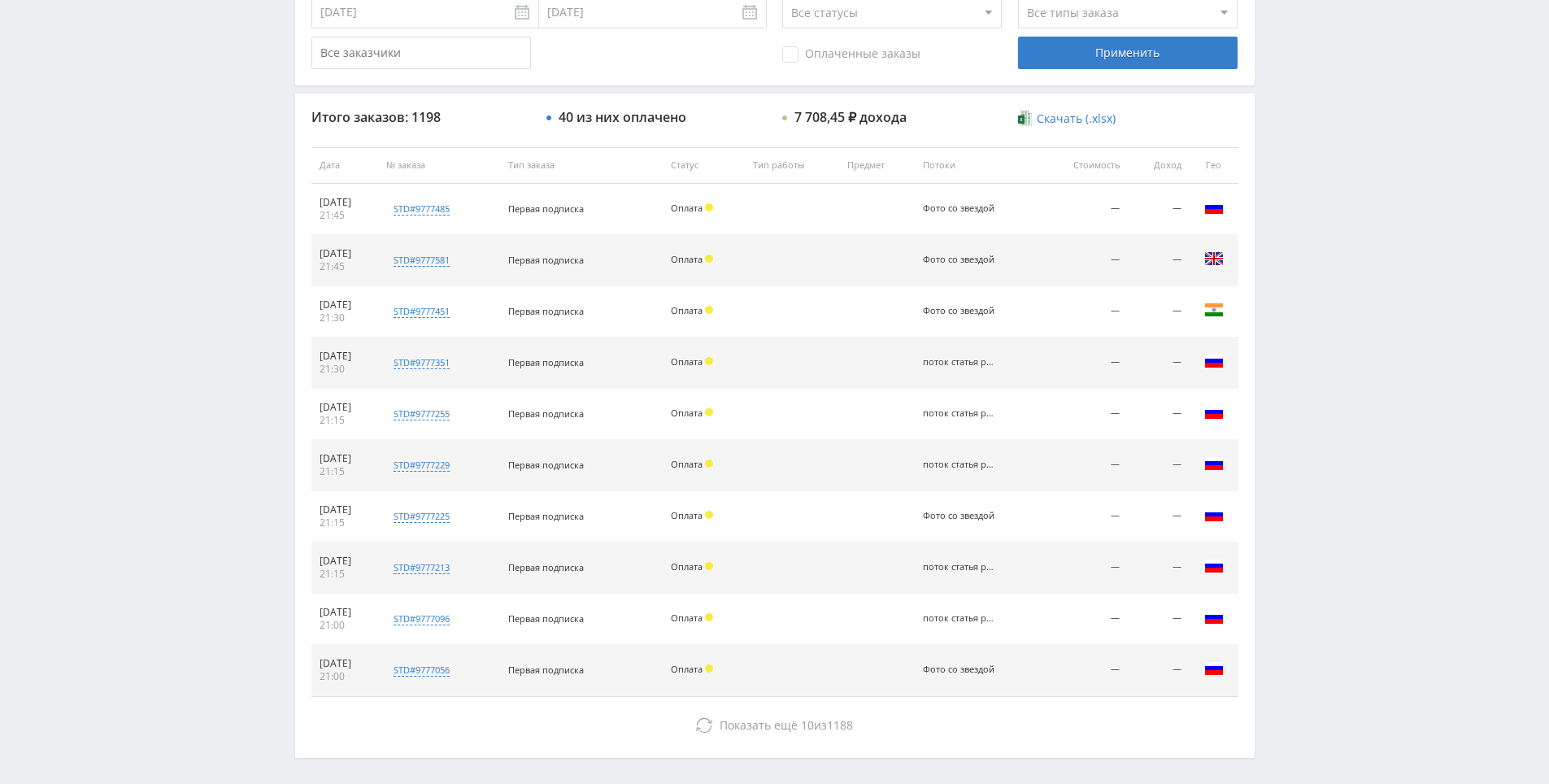
scroll to position [541, 0]
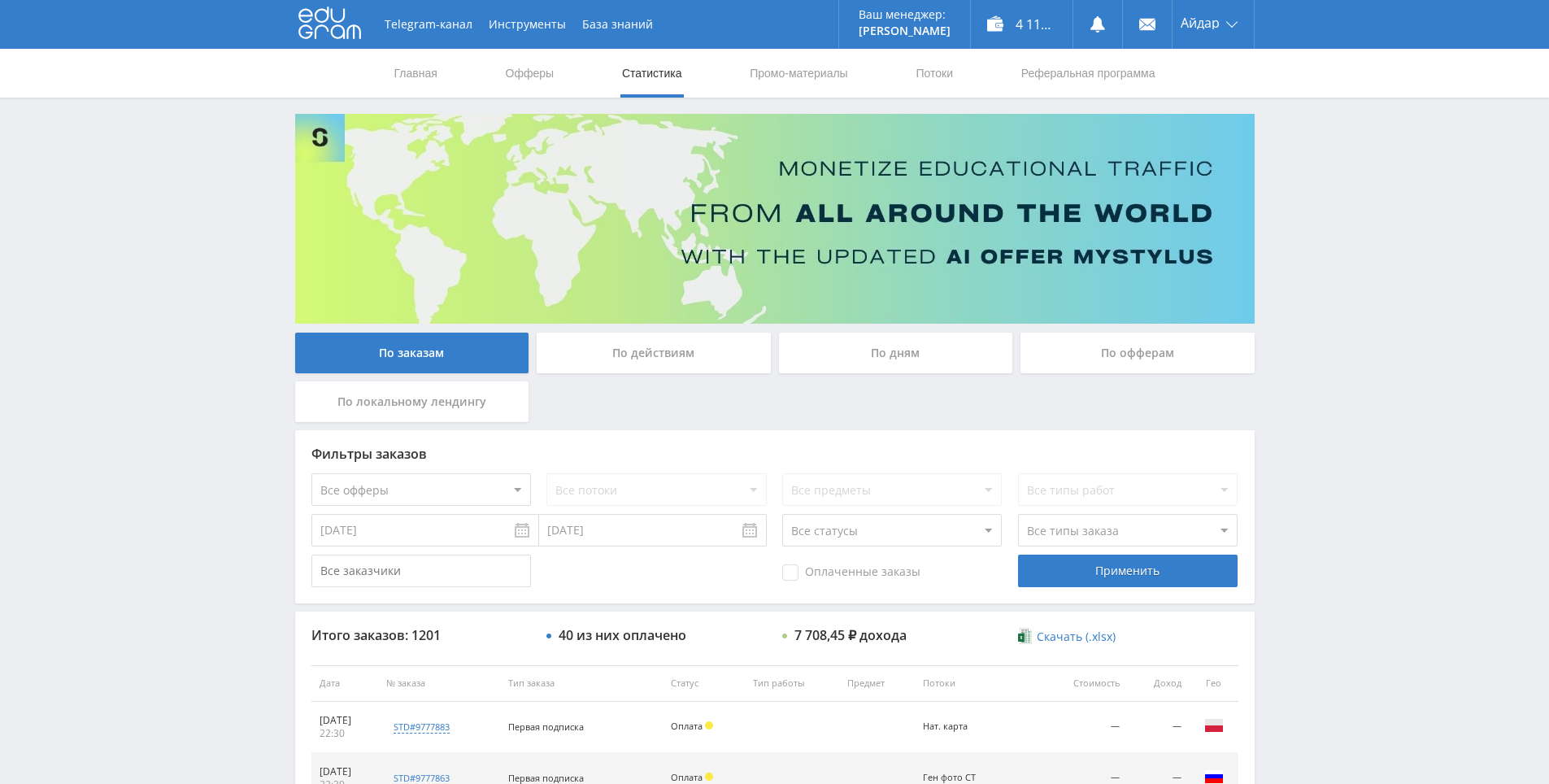
drag, startPoint x: 1395, startPoint y: 303, endPoint x: 1376, endPoint y: 83, distance: 220.8
drag, startPoint x: 1337, startPoint y: 141, endPoint x: 1323, endPoint y: 138, distance: 14.3
click at [1272, 118] on div "Telegram-канал Инструменты База знаний Ваш менеджер: Alex Alex Online @edugram_…" at bounding box center [774, 682] width 1549 height 1365
drag, startPoint x: 1286, startPoint y: 155, endPoint x: 1241, endPoint y: -39, distance: 199.2
